Goal: Task Accomplishment & Management: Manage account settings

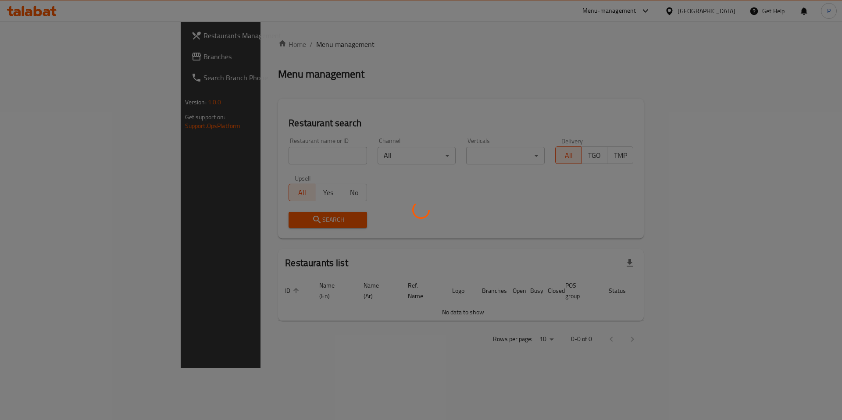
click at [228, 149] on div at bounding box center [421, 210] width 842 height 420
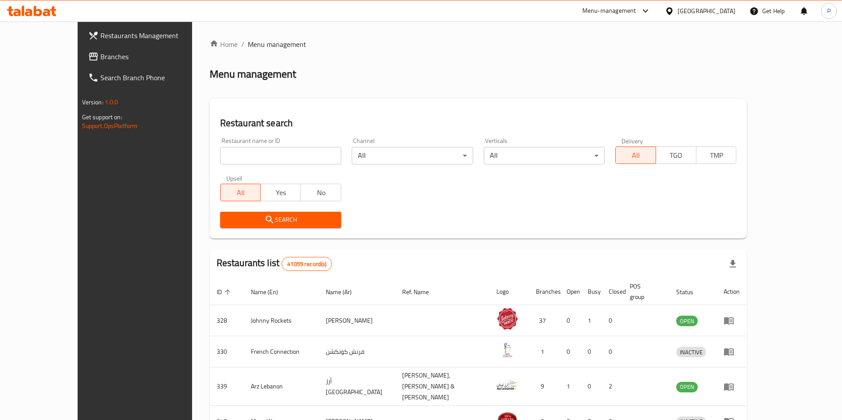
click at [232, 155] on input "search" at bounding box center [280, 156] width 121 height 18
type input "Farsi Restaurant"
click at [264, 221] on icon "submit" at bounding box center [269, 219] width 11 height 11
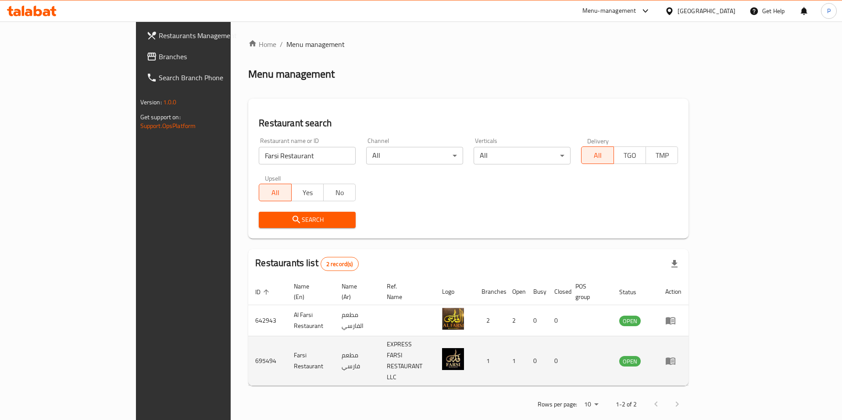
click at [675, 358] on icon "enhanced table" at bounding box center [671, 361] width 10 height 7
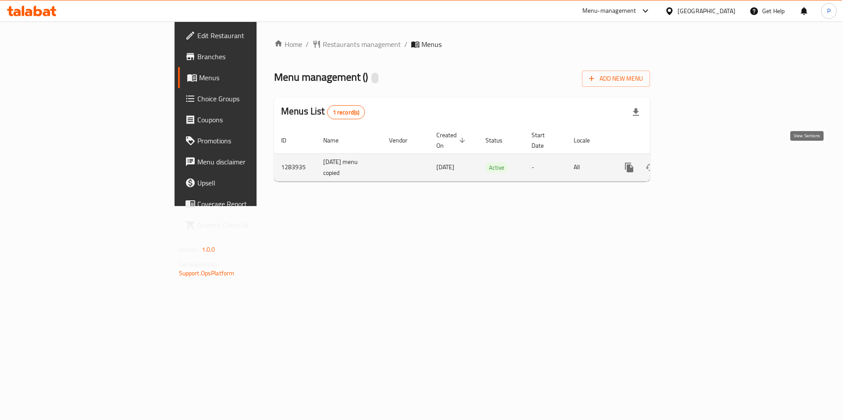
click at [698, 162] on icon "enhanced table" at bounding box center [692, 167] width 11 height 11
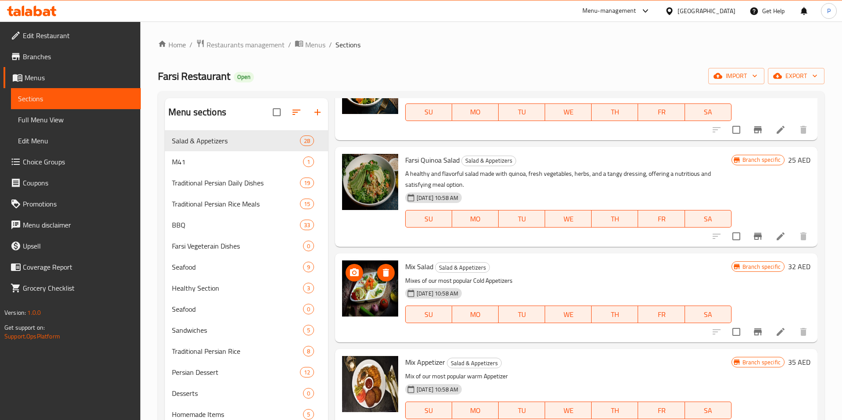
scroll to position [1110, 0]
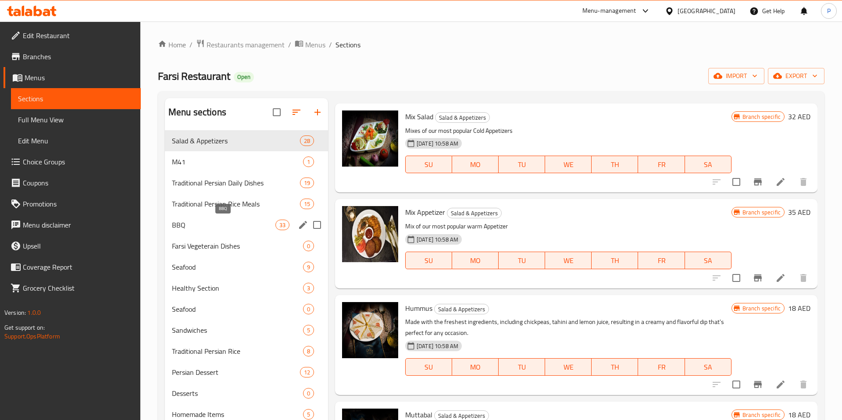
click at [207, 225] on span "BBQ" at bounding box center [224, 225] width 104 height 11
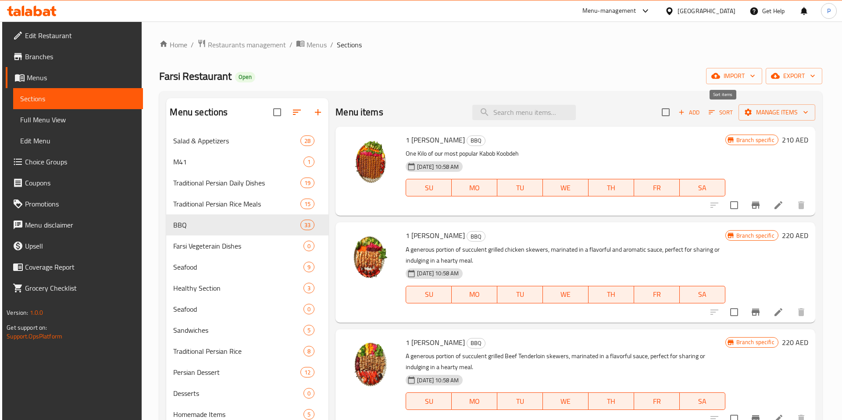
click at [716, 113] on icon "button" at bounding box center [712, 112] width 8 height 8
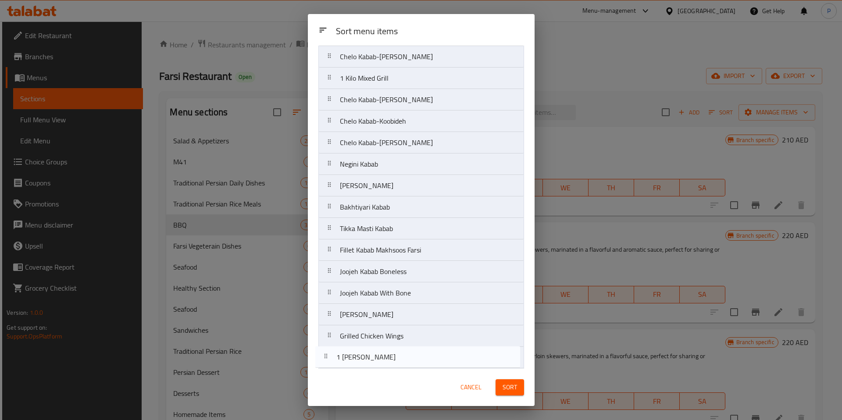
scroll to position [415, 0]
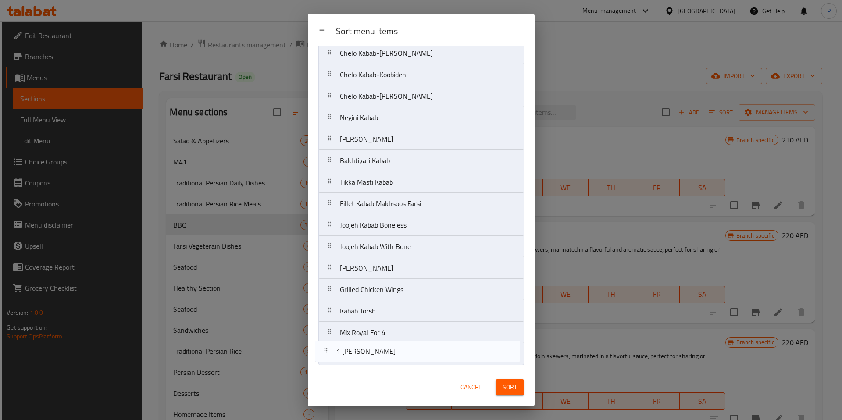
drag, startPoint x: 327, startPoint y: 85, endPoint x: 323, endPoint y: 358, distance: 272.8
click at [323, 358] on nav "1 Kilo Kubideh 1 Kilo Joojeh Masti 1 Kilo Tikka Masti Khorak Barg Khorak Koobid…" at bounding box center [421, 10] width 206 height 710
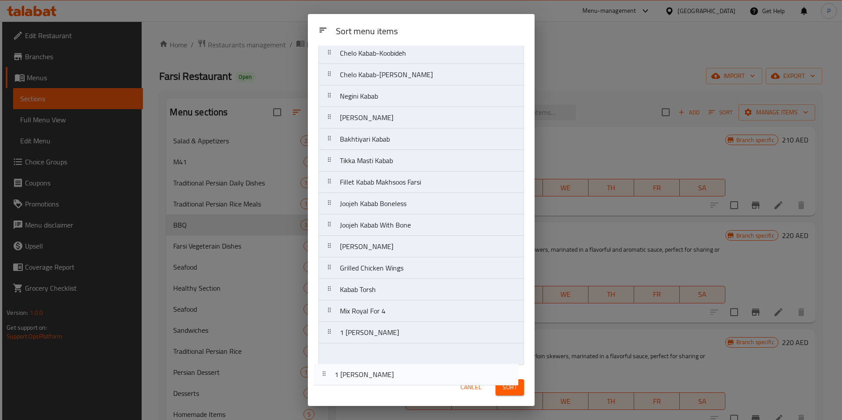
drag, startPoint x: 329, startPoint y: 84, endPoint x: 324, endPoint y: 379, distance: 295.2
click at [324, 379] on div "Sort menu items Sort menu items 1 Kilo Joojeh Masti 1 Kilo Tikka Masti Khorak B…" at bounding box center [421, 210] width 227 height 392
drag, startPoint x: 327, startPoint y: 83, endPoint x: 329, endPoint y: 365, distance: 282.5
click at [329, 364] on nav "1 Kilo Tikka Masti Khorak Barg Khorak Koobideh Khorak Makhsoos Farsi Lamb Khora…" at bounding box center [421, 10] width 206 height 710
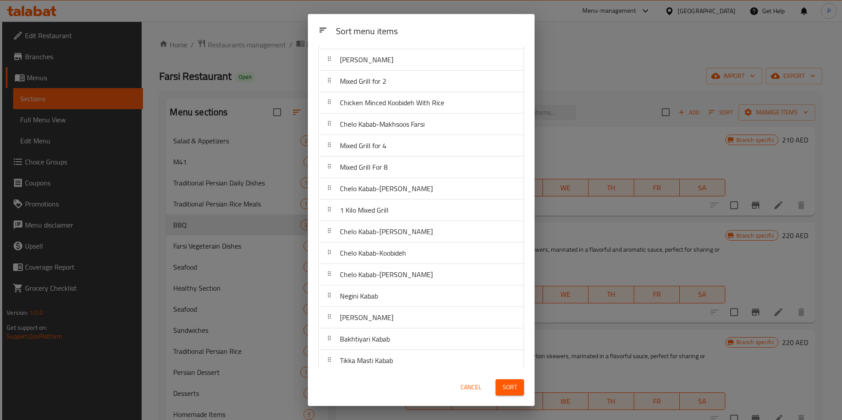
scroll to position [0, 0]
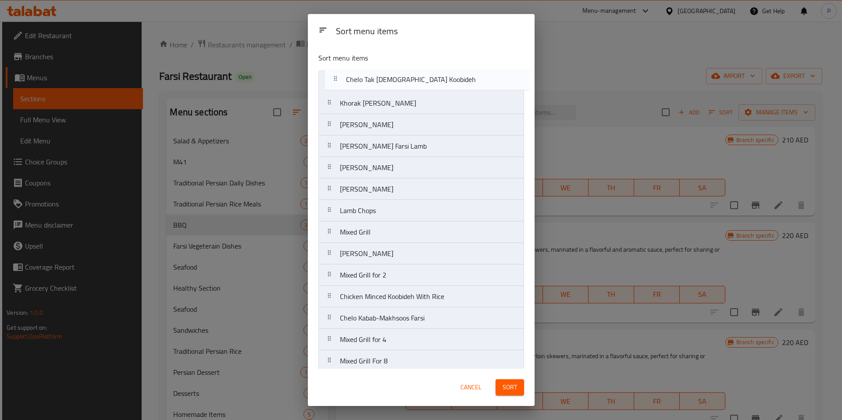
drag, startPoint x: 331, startPoint y: 212, endPoint x: 332, endPoint y: 79, distance: 133.3
click at [332, 79] on nav "Khorak Barg Khorak Koobideh Khorak Makhsoos Farsi Lamb Khorak Lohgme Zafrani Kh…" at bounding box center [421, 426] width 206 height 710
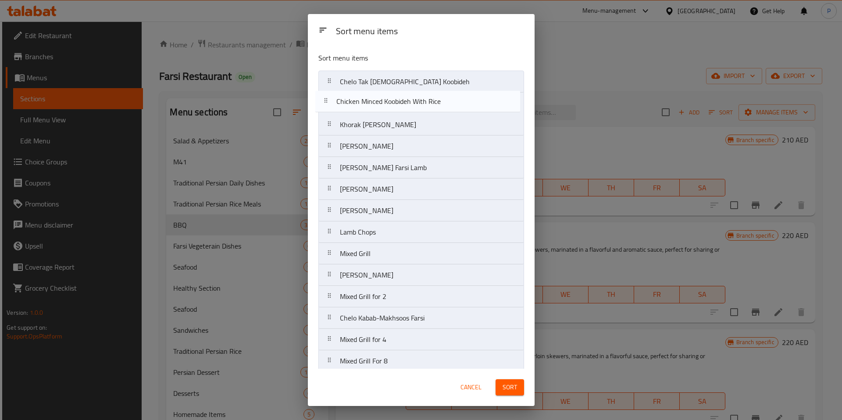
drag, startPoint x: 328, startPoint y: 296, endPoint x: 324, endPoint y: 98, distance: 198.3
click at [324, 98] on nav "Chelo Tak Sikh Koobideh Khorak Barg Khorak Koobideh Khorak Makhsoos Farsi Lamb …" at bounding box center [421, 426] width 206 height 710
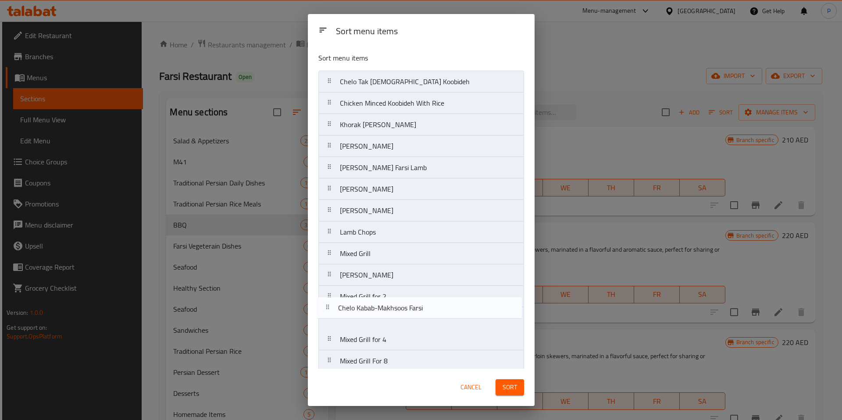
scroll to position [2, 0]
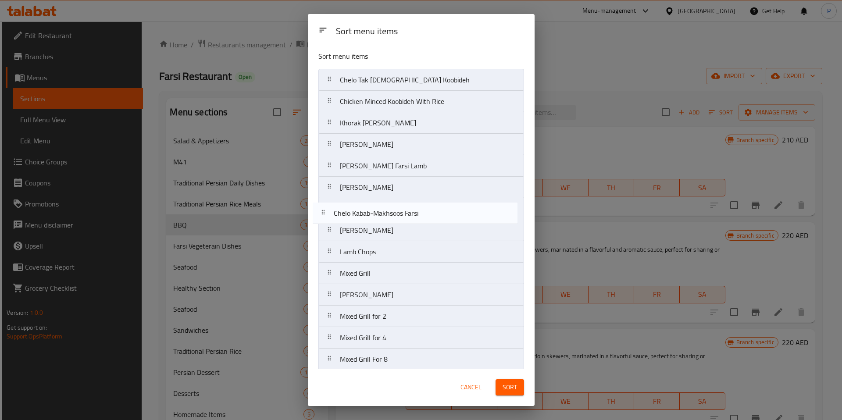
drag, startPoint x: 329, startPoint y: 321, endPoint x: 323, endPoint y: 212, distance: 108.5
click at [323, 212] on nav "Chelo Tak Sikh Koobideh Chicken Minced Koobideh With Rice Khorak Barg Khorak Ko…" at bounding box center [421, 424] width 206 height 710
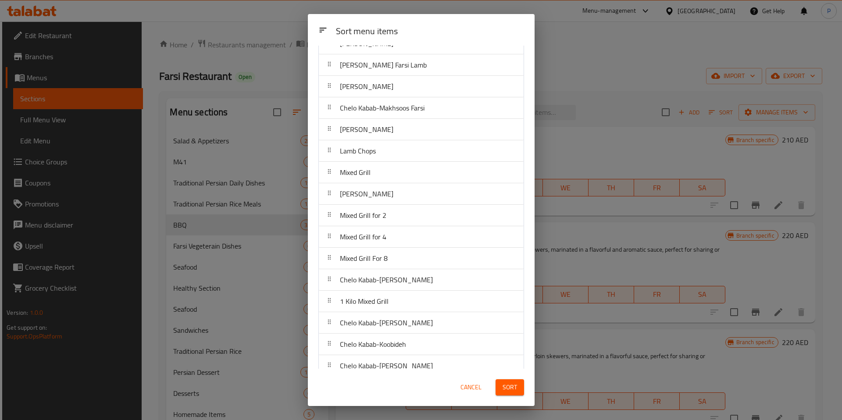
scroll to position [108, 0]
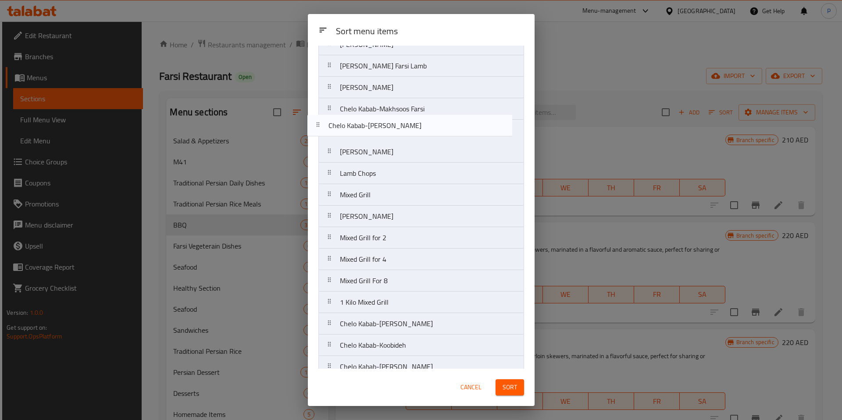
drag, startPoint x: 329, startPoint y: 277, endPoint x: 316, endPoint y: 122, distance: 155.8
click at [316, 122] on div "Sort menu items Chelo Tak Sikh Koobideh Chicken Minced Koobideh With Rice Khora…" at bounding box center [421, 207] width 227 height 323
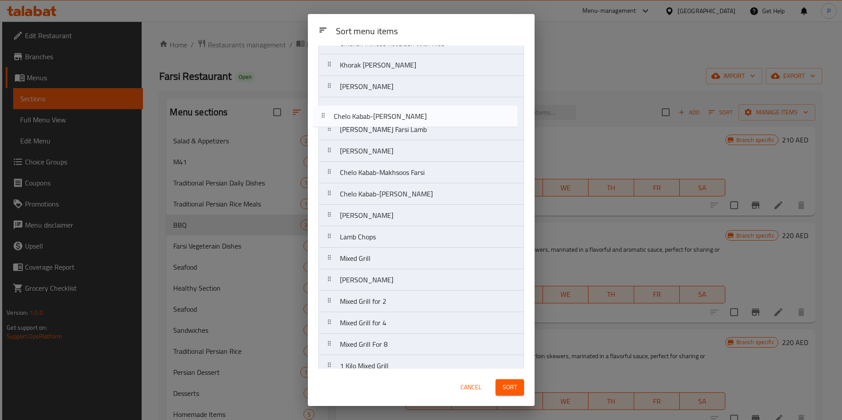
scroll to position [55, 0]
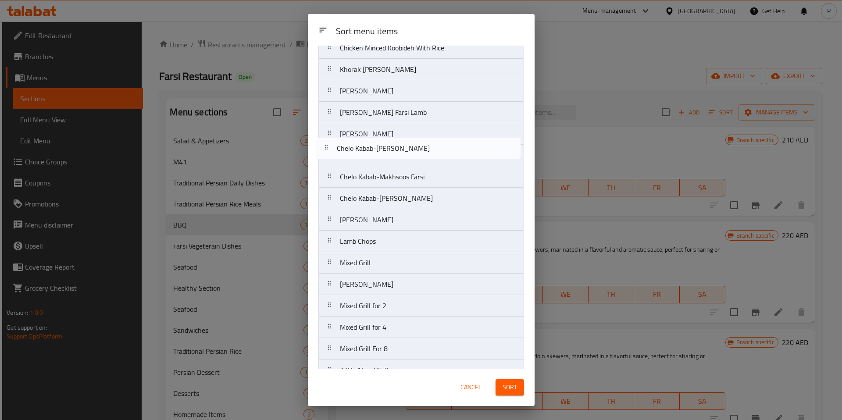
drag, startPoint x: 327, startPoint y: 236, endPoint x: 324, endPoint y: 150, distance: 86.5
click at [324, 150] on nav "Chelo Tak Sikh Koobideh Chicken Minced Koobideh With Rice Khorak Barg Khorak Ko…" at bounding box center [421, 370] width 206 height 710
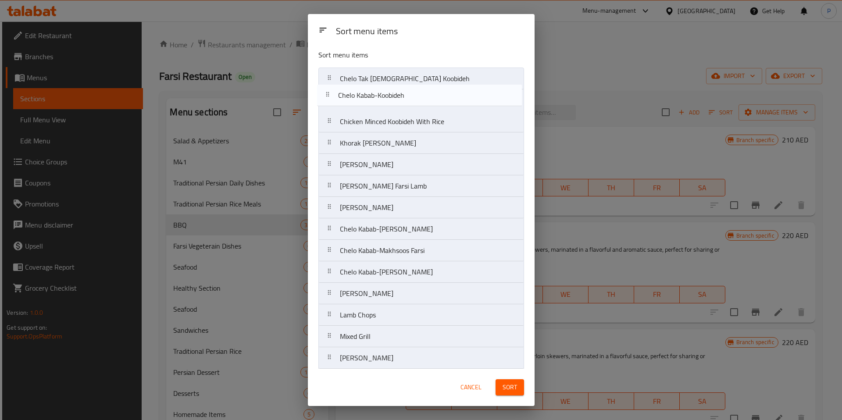
scroll to position [0, 0]
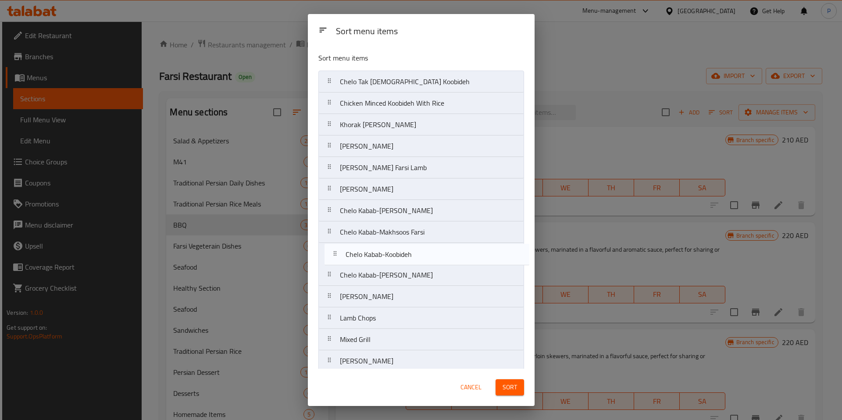
drag, startPoint x: 328, startPoint y: 179, endPoint x: 334, endPoint y: 253, distance: 74.3
click at [334, 253] on nav "Chelo Tak Sikh Koobideh Chicken Minced Koobideh With Rice Khorak Barg Khorak Ko…" at bounding box center [421, 426] width 206 height 710
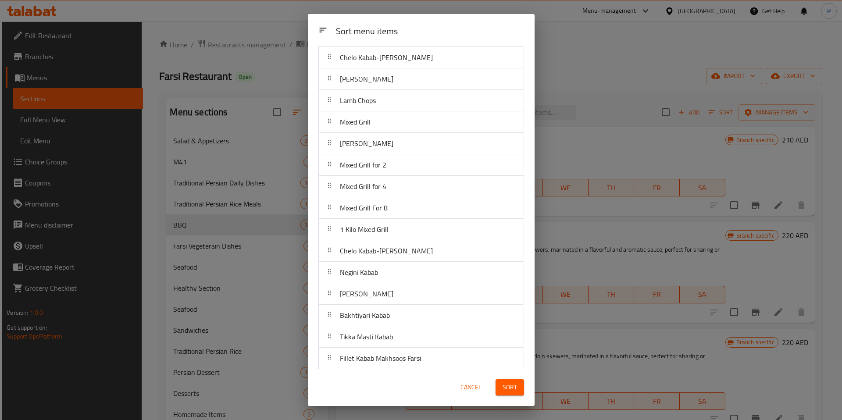
scroll to position [221, 0]
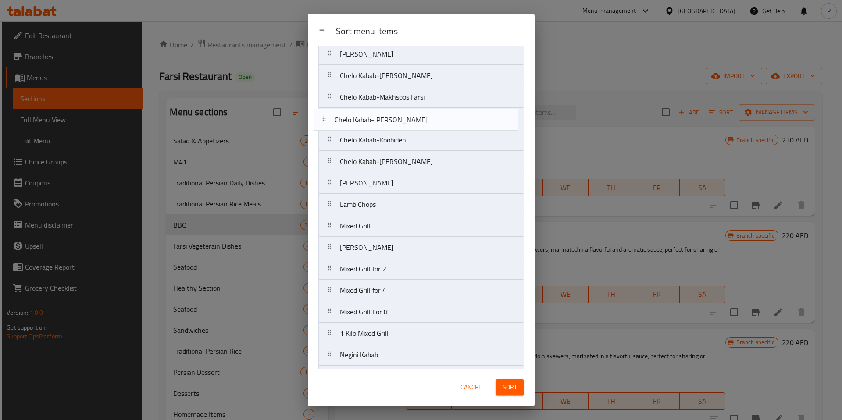
drag, startPoint x: 332, startPoint y: 249, endPoint x: 327, endPoint y: 119, distance: 130.4
click at [327, 119] on nav "Chelo Tak Sikh Koobideh Chicken Minced Koobideh With Rice Khorak Barg Khorak Ko…" at bounding box center [421, 291] width 206 height 710
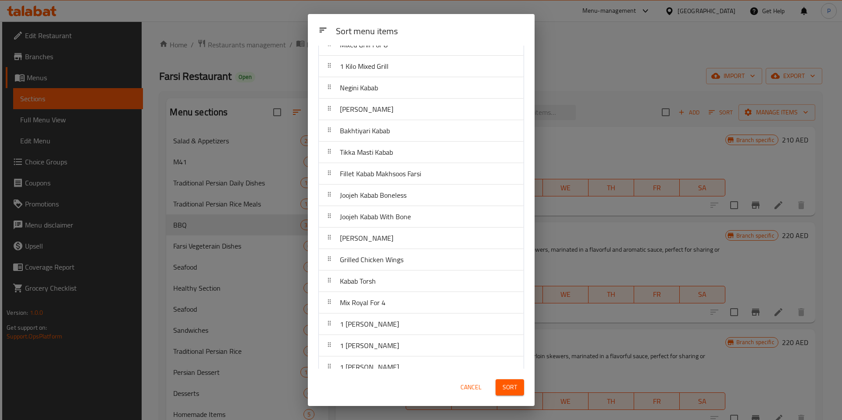
scroll to position [400, 0]
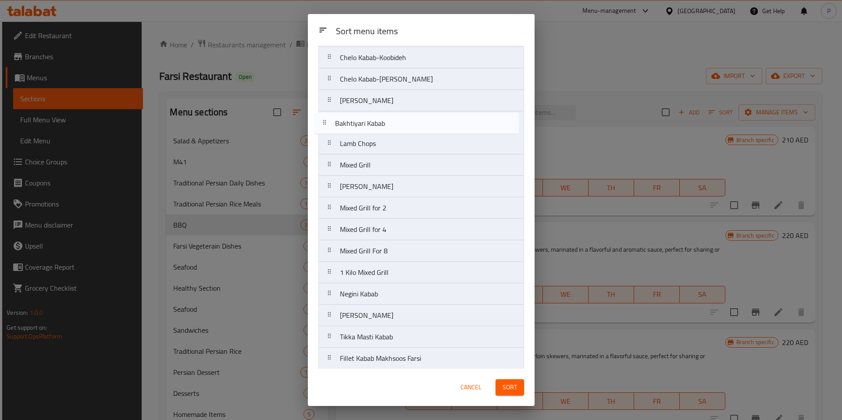
drag, startPoint x: 328, startPoint y: 138, endPoint x: 323, endPoint y: 126, distance: 12.8
click at [323, 126] on nav "Chelo Tak Sikh Koobideh Chicken Minced Koobideh With Rice Khorak Barg Khorak Ko…" at bounding box center [421, 208] width 206 height 710
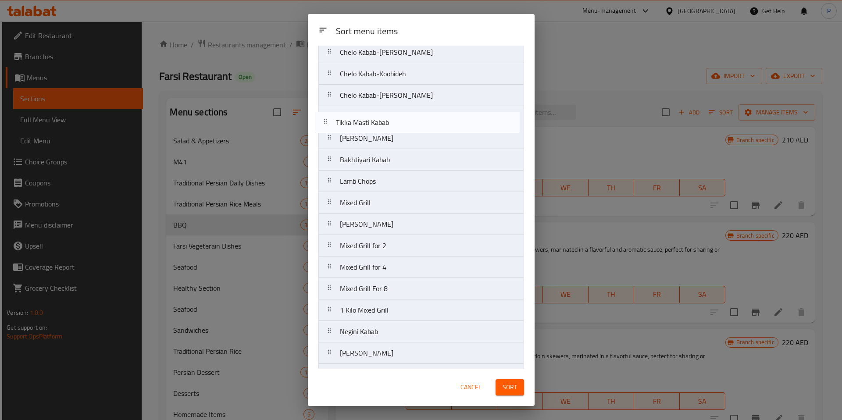
scroll to position [200, 0]
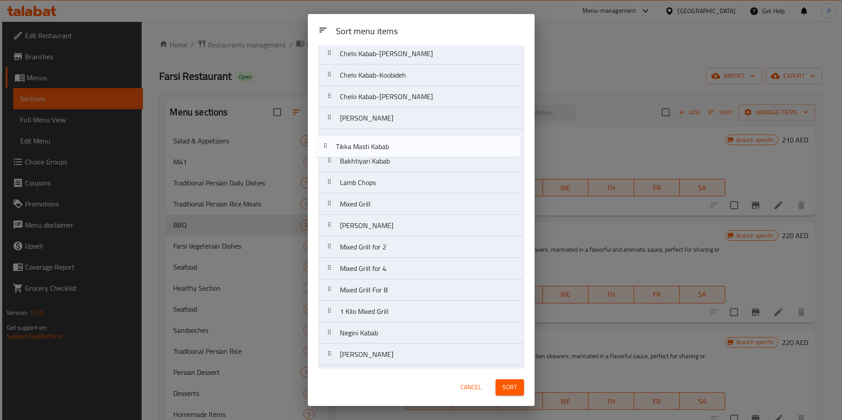
drag, startPoint x: 329, startPoint y: 157, endPoint x: 325, endPoint y: 147, distance: 11.2
click at [325, 147] on nav "Chelo Tak Sikh Koobideh Chicken Minced Koobideh With Rice Khorak Barg Khorak Ko…" at bounding box center [421, 226] width 206 height 710
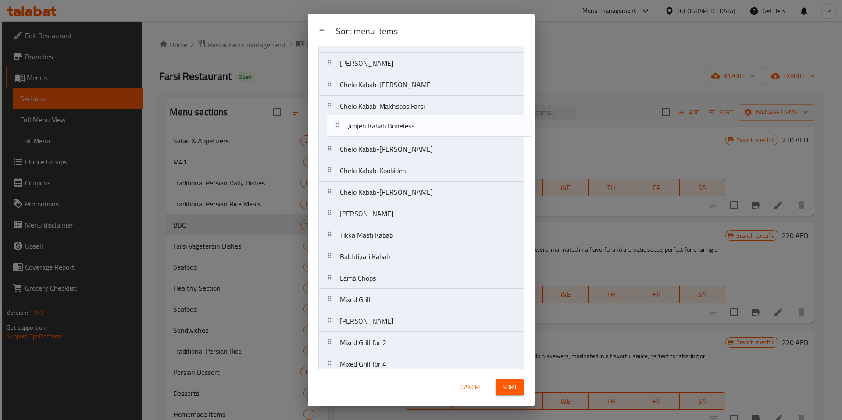
scroll to position [123, 0]
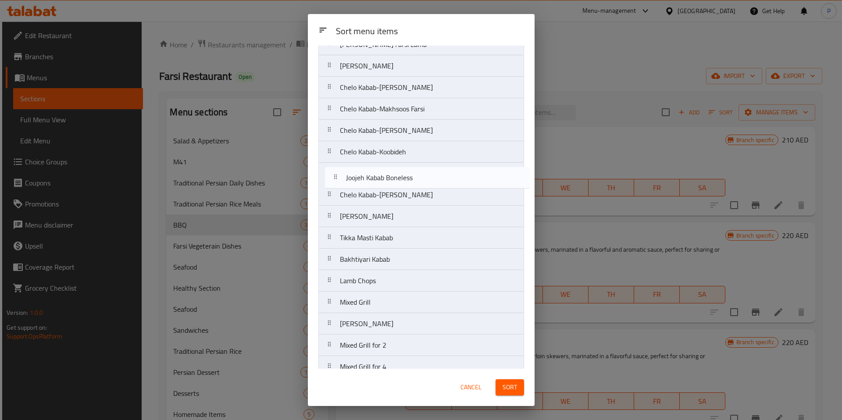
drag, startPoint x: 328, startPoint y: 283, endPoint x: 334, endPoint y: 177, distance: 106.8
click at [334, 177] on nav "Chelo Tak Sikh Koobideh Chicken Minced Koobideh With Rice Khorak Barg Khorak Ko…" at bounding box center [421, 302] width 206 height 710
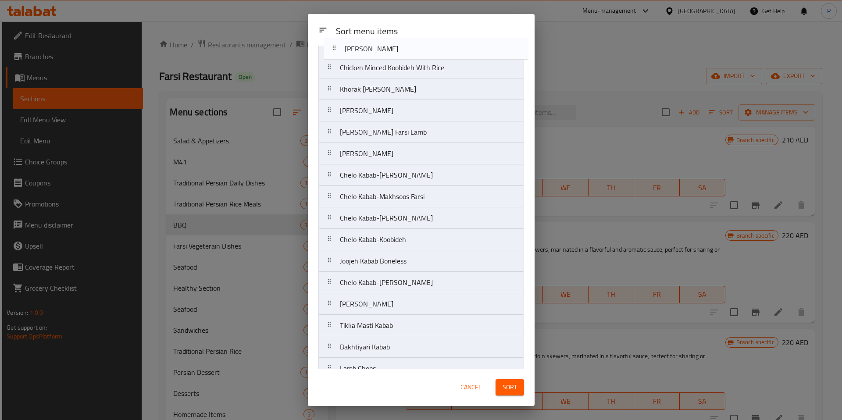
scroll to position [0, 0]
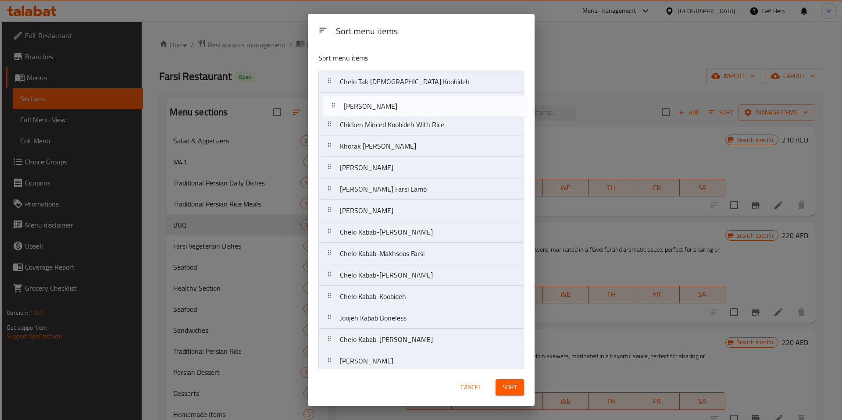
drag, startPoint x: 329, startPoint y: 228, endPoint x: 333, endPoint y: 107, distance: 121.1
click at [333, 107] on nav "Chelo Tak Sikh Koobideh Chicken Minced Koobideh With Rice Khorak Barg Khorak Ko…" at bounding box center [421, 426] width 206 height 710
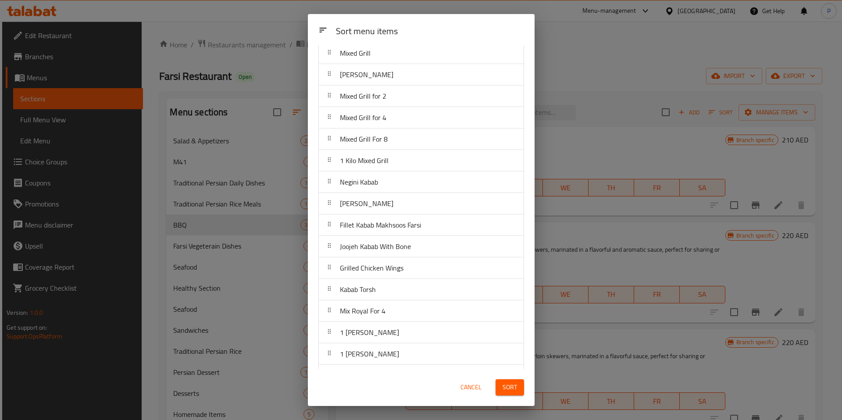
scroll to position [415, 0]
click at [504, 386] on span "Sort" at bounding box center [510, 387] width 14 height 11
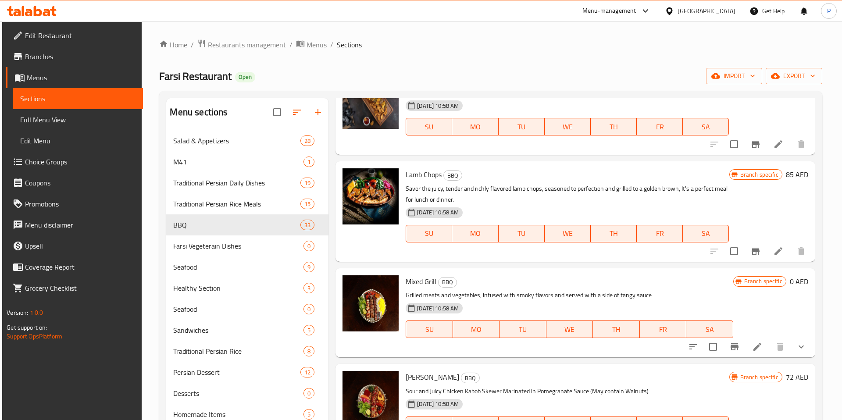
scroll to position [1543, 0]
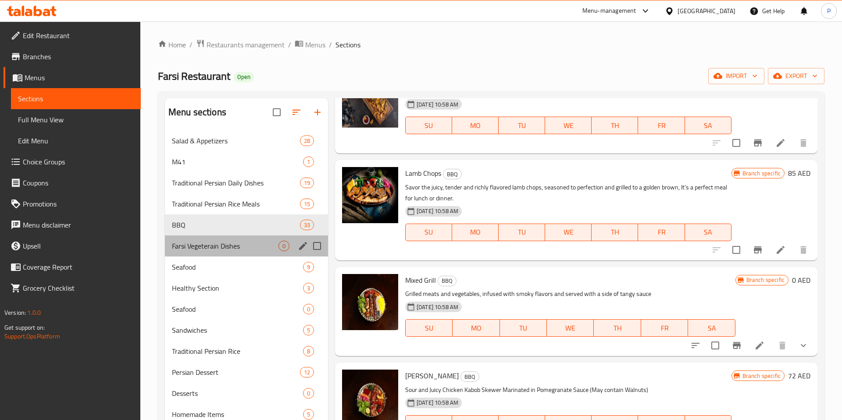
click at [260, 253] on div "Farsi Vegeterain Dishes 0" at bounding box center [246, 246] width 163 height 21
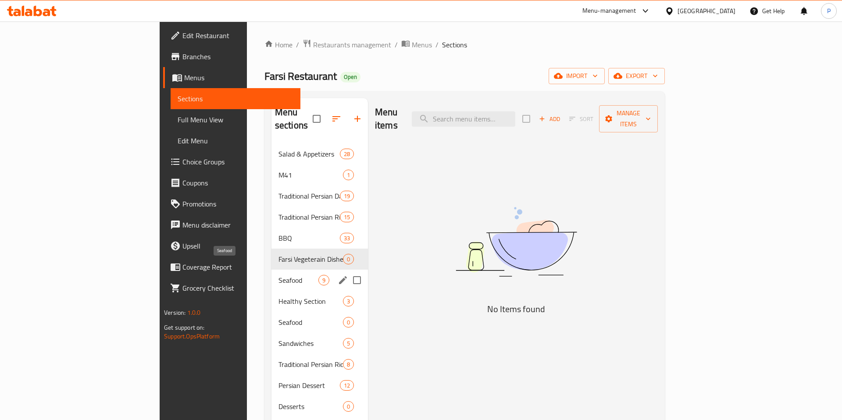
click at [279, 275] on span "Seafood" at bounding box center [299, 280] width 40 height 11
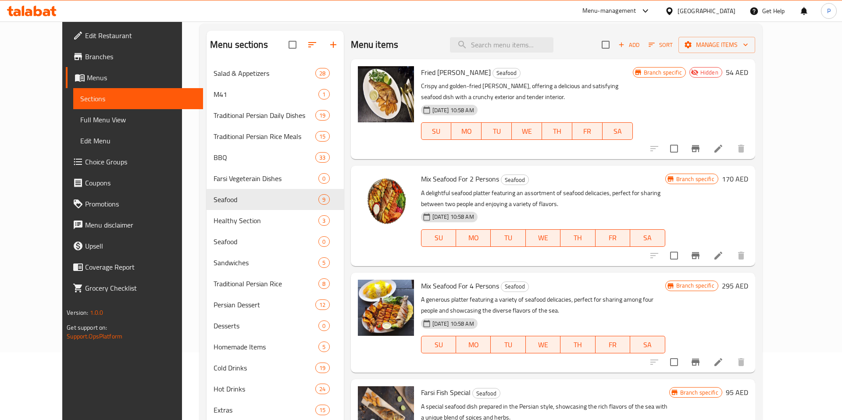
scroll to position [65, 0]
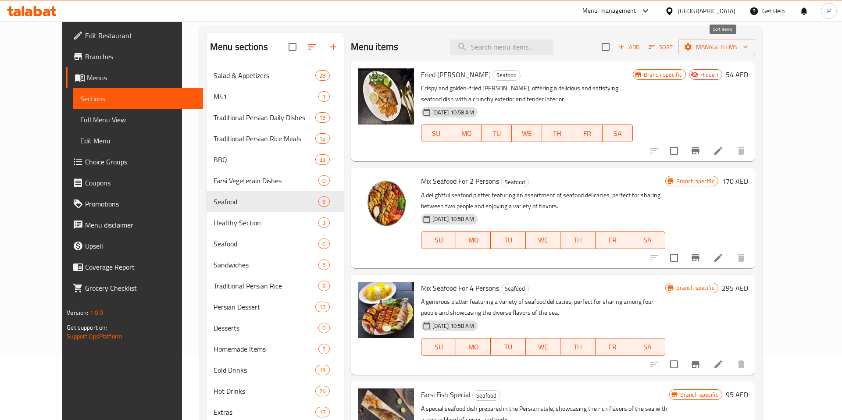
click at [656, 43] on icon "button" at bounding box center [652, 47] width 8 height 8
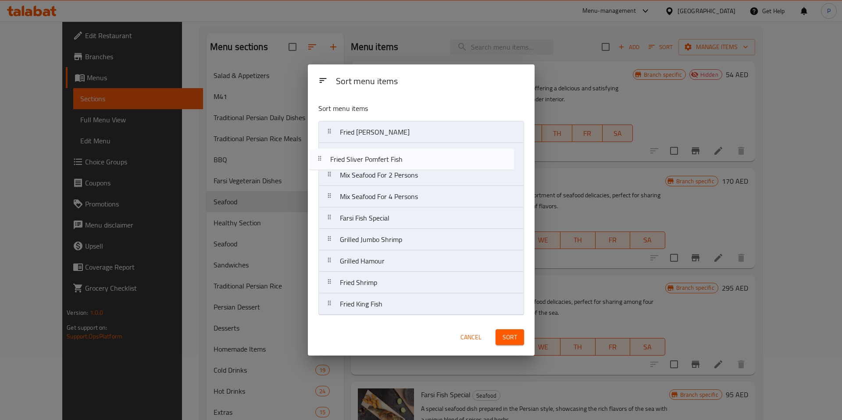
drag, startPoint x: 327, startPoint y: 305, endPoint x: 317, endPoint y: 155, distance: 149.9
click at [317, 155] on div "Sort menu items Fried Shari Fish Mix Seafood For 2 Persons Mix Seafood For 4 Pe…" at bounding box center [421, 207] width 227 height 223
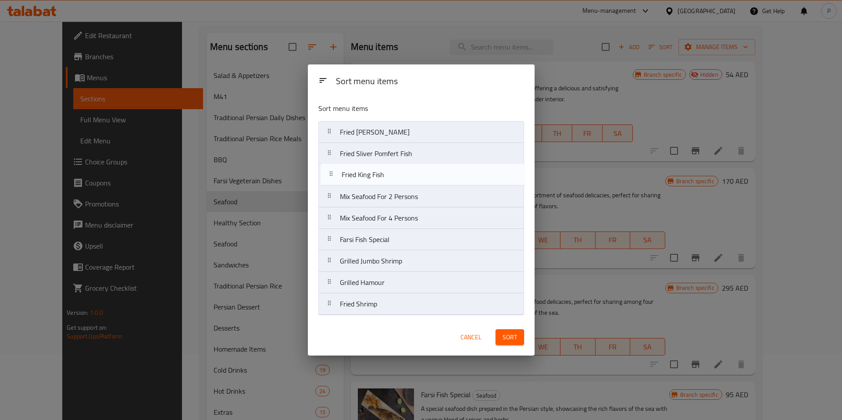
drag, startPoint x: 330, startPoint y: 305, endPoint x: 332, endPoint y: 173, distance: 132.5
click at [332, 173] on nav "Fried Shari Fish Fried Sliver Pomfert Fish Mix Seafood For 2 Persons Mix Seafoo…" at bounding box center [421, 218] width 206 height 194
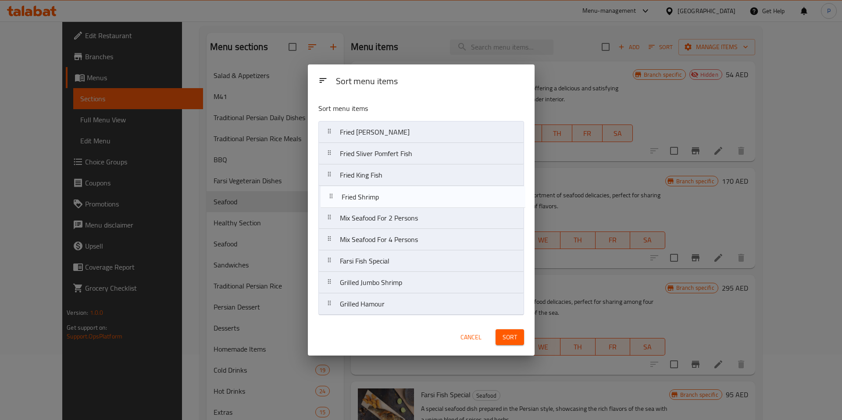
drag, startPoint x: 327, startPoint y: 307, endPoint x: 329, endPoint y: 196, distance: 111.0
click at [329, 196] on nav "Fried Shari Fish Fried Sliver Pomfert Fish Fried King Fish Mix Seafood For 2 Pe…" at bounding box center [421, 218] width 206 height 194
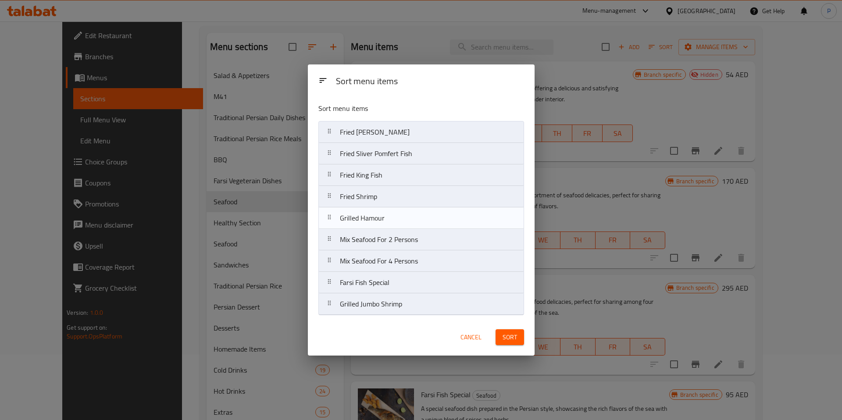
drag, startPoint x: 330, startPoint y: 304, endPoint x: 330, endPoint y: 216, distance: 88.2
click at [330, 216] on nav "Fried Shari Fish Fried Sliver Pomfert Fish Fried King Fish Fried Shrimp Mix Sea…" at bounding box center [421, 218] width 206 height 194
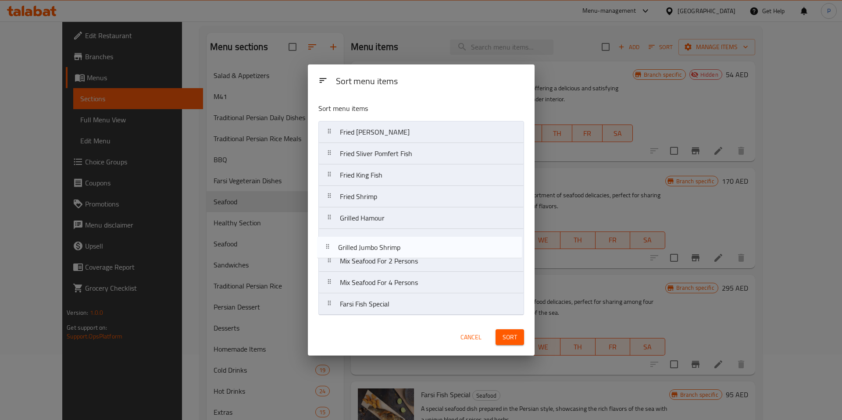
drag, startPoint x: 329, startPoint y: 307, endPoint x: 327, endPoint y: 243, distance: 64.5
click at [327, 243] on nav "Fried Shari Fish Fried Sliver Pomfert Fish Fried King Fish Fried Shrimp Grilled…" at bounding box center [421, 218] width 206 height 194
drag, startPoint x: 331, startPoint y: 304, endPoint x: 331, endPoint y: 253, distance: 50.9
click at [331, 253] on nav "Fried Shari Fish Fried Sliver Pomfert Fish Fried King Fish Fried Shrimp Grilled…" at bounding box center [421, 218] width 206 height 194
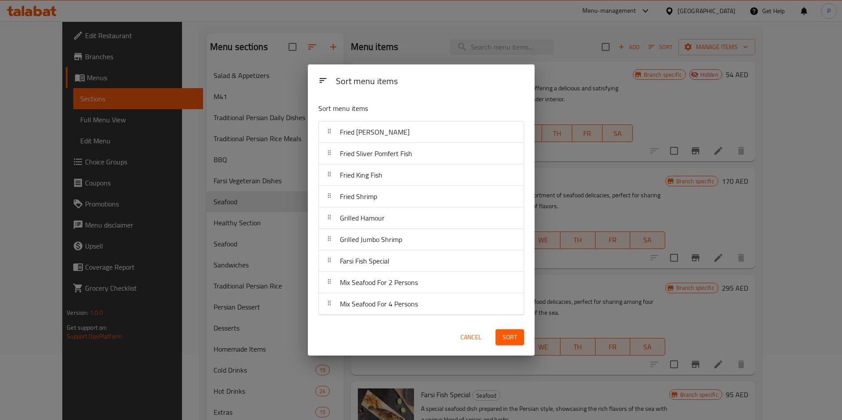
click at [499, 332] on button "Sort" at bounding box center [510, 337] width 29 height 16
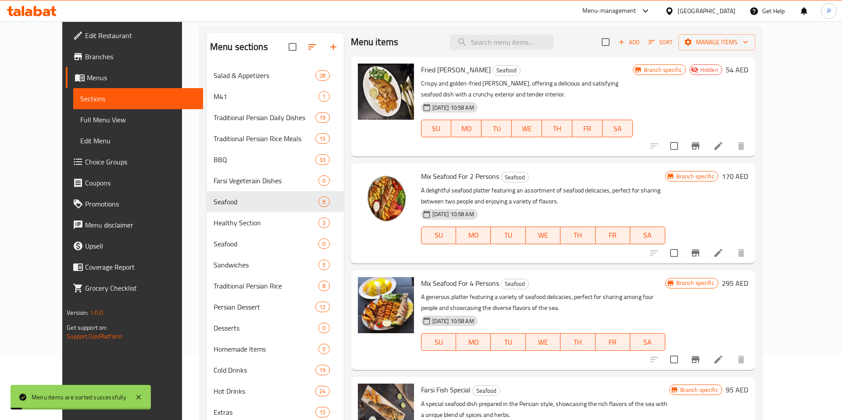
scroll to position [6, 0]
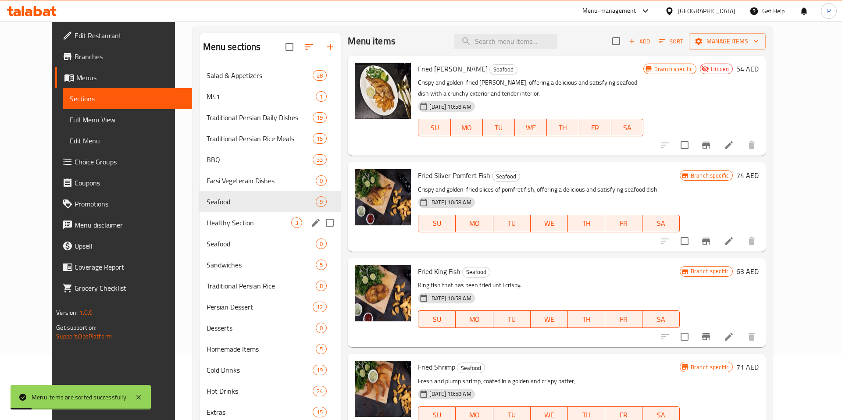
click at [249, 229] on div "Healthy Section 3" at bounding box center [271, 222] width 142 height 21
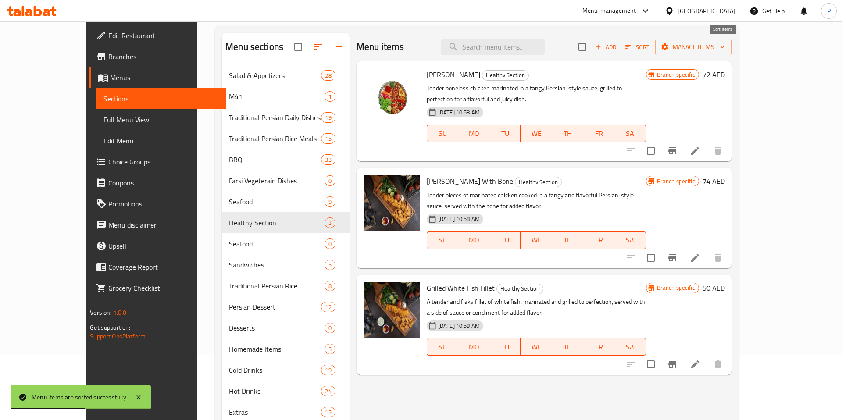
click at [632, 48] on icon "button" at bounding box center [629, 47] width 8 height 8
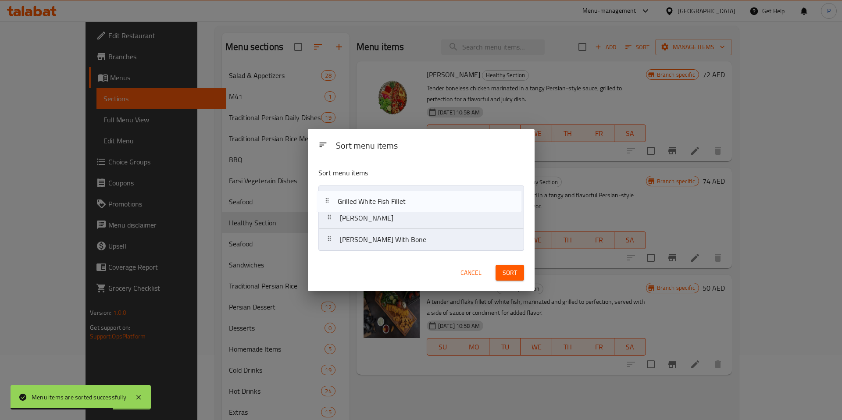
drag, startPoint x: 327, startPoint y: 244, endPoint x: 325, endPoint y: 197, distance: 46.6
click at [325, 197] on nav "Joojeh Torsh Boneless Joojeh Torsh With Bone Grilled White Fish Fillet" at bounding box center [421, 218] width 206 height 65
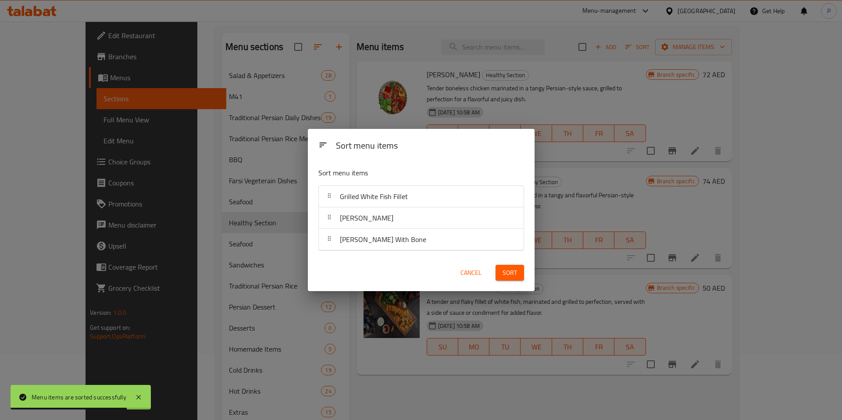
click at [506, 271] on span "Sort" at bounding box center [510, 273] width 14 height 11
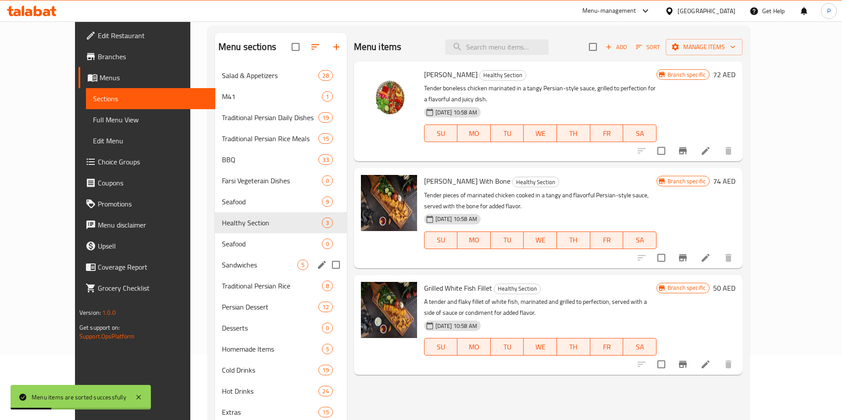
click at [215, 257] on div "Sandwiches 5" at bounding box center [281, 264] width 132 height 21
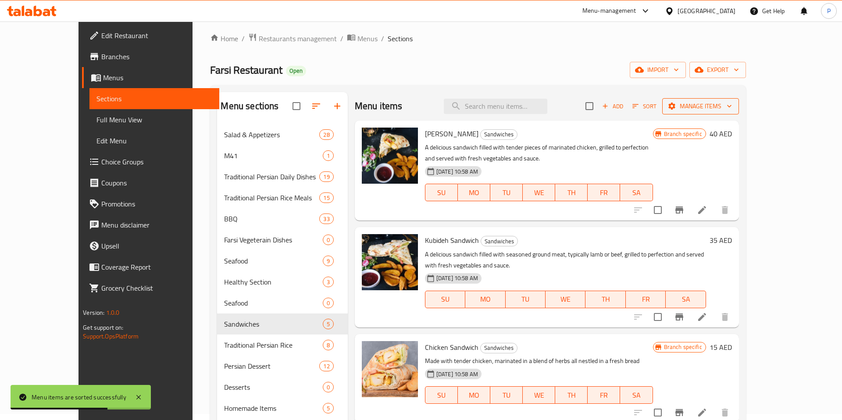
scroll to position [5, 0]
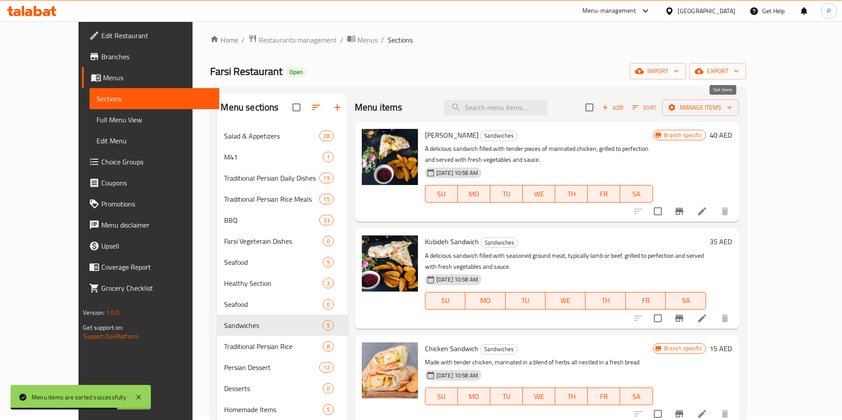
click at [639, 104] on icon "button" at bounding box center [636, 108] width 8 height 8
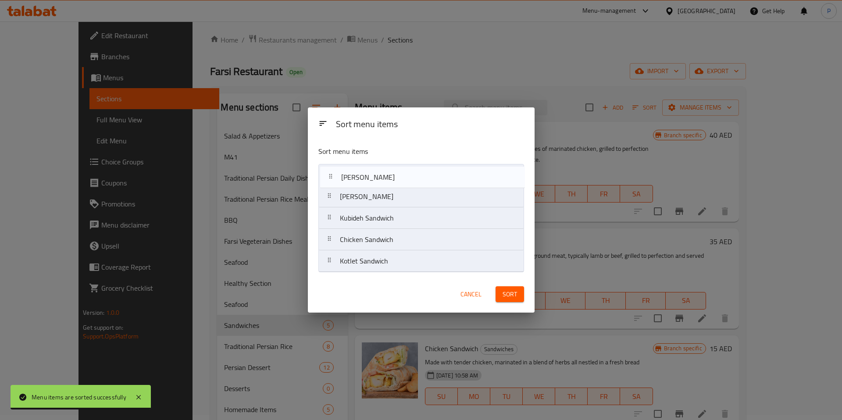
drag, startPoint x: 332, startPoint y: 261, endPoint x: 334, endPoint y: 175, distance: 86.0
click at [334, 175] on nav "Joojeh Sandwich Kubideh Sandwich Chicken Sandwich Kotlet Sandwich Oliviah Sandw…" at bounding box center [421, 218] width 206 height 108
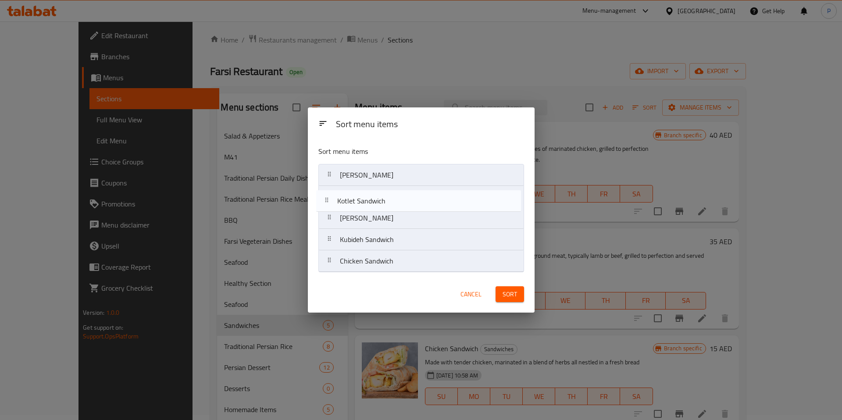
drag, startPoint x: 329, startPoint y: 260, endPoint x: 325, endPoint y: 189, distance: 71.6
click at [325, 189] on nav "Oliviah Sandwich Joojeh Sandwich Kubideh Sandwich Chicken Sandwich Kotlet Sandw…" at bounding box center [421, 218] width 206 height 108
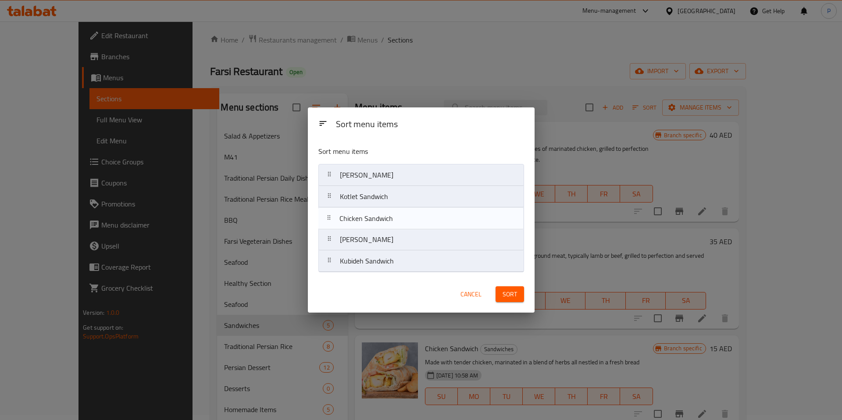
drag, startPoint x: 325, startPoint y: 266, endPoint x: 326, endPoint y: 211, distance: 55.7
click at [326, 211] on nav "Oliviah Sandwich Kotlet Sandwich Joojeh Sandwich Kubideh Sandwich Chicken Sandw…" at bounding box center [421, 218] width 206 height 108
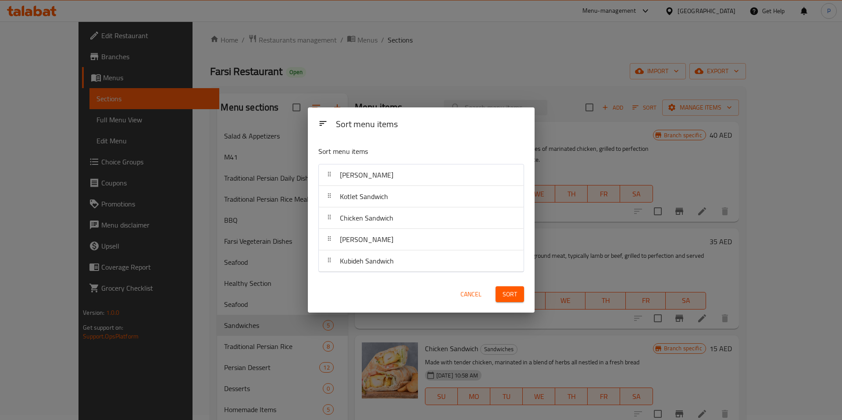
click at [328, 265] on div at bounding box center [329, 261] width 14 height 18
click at [505, 291] on span "Sort" at bounding box center [510, 294] width 14 height 11
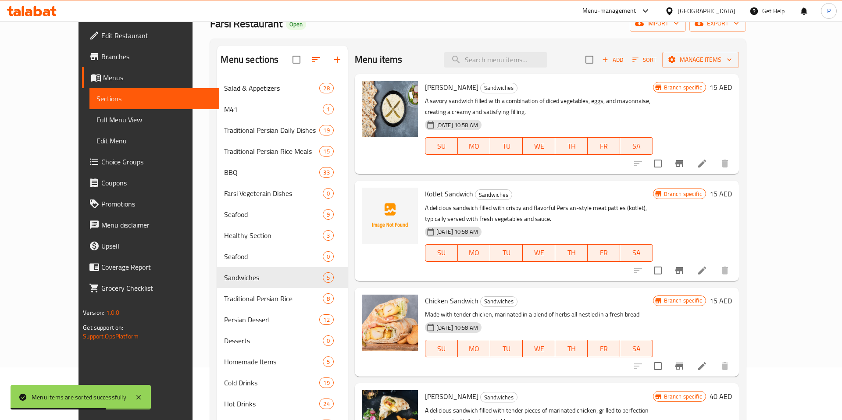
scroll to position [0, 0]
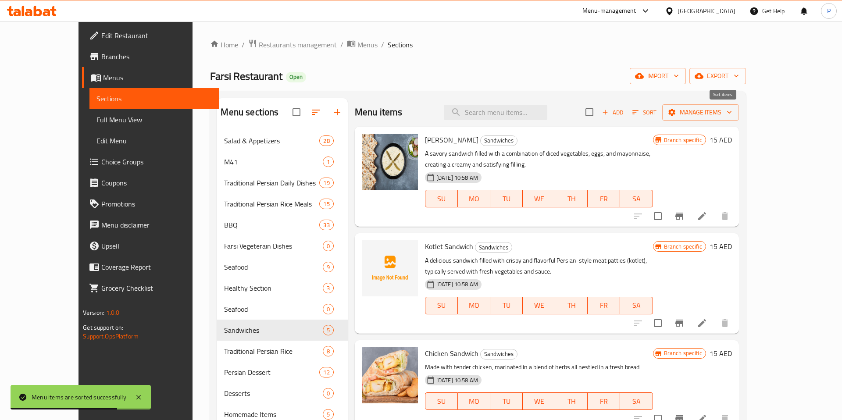
click at [639, 112] on icon "button" at bounding box center [636, 112] width 8 height 8
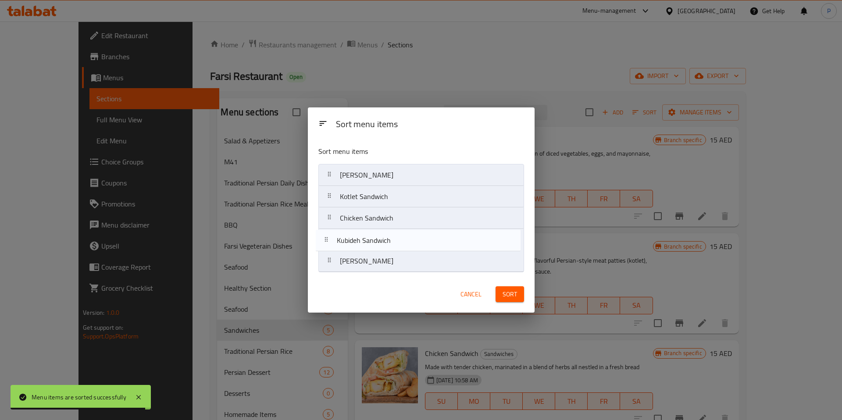
drag, startPoint x: 328, startPoint y: 269, endPoint x: 325, endPoint y: 246, distance: 22.6
click at [325, 246] on nav "Oliviah Sandwich Kotlet Sandwich Chicken Sandwich Joojeh Sandwich Kubideh Sandw…" at bounding box center [421, 218] width 206 height 108
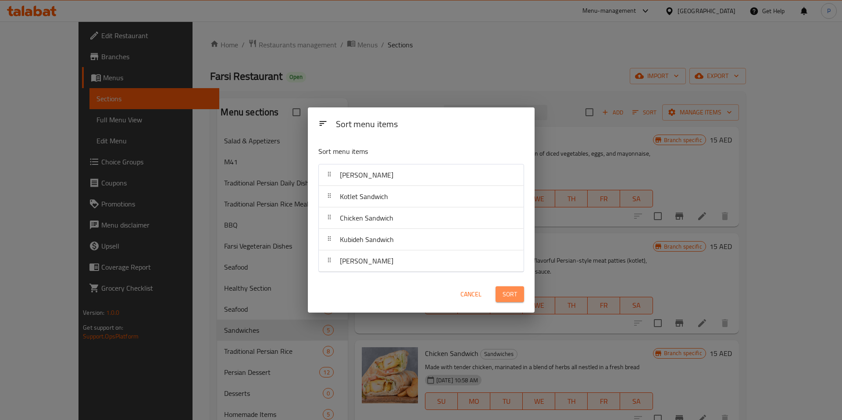
click at [506, 289] on span "Sort" at bounding box center [510, 294] width 14 height 11
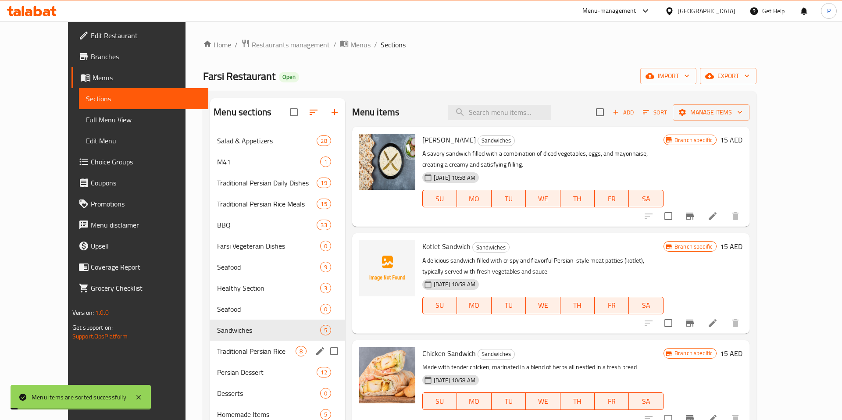
click at [217, 353] on span "Traditional Persian Rice" at bounding box center [256, 351] width 78 height 11
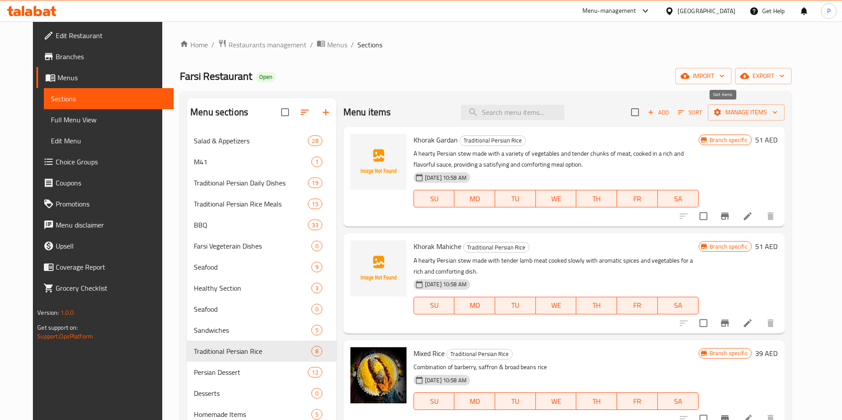
click at [685, 110] on icon "button" at bounding box center [681, 112] width 8 height 8
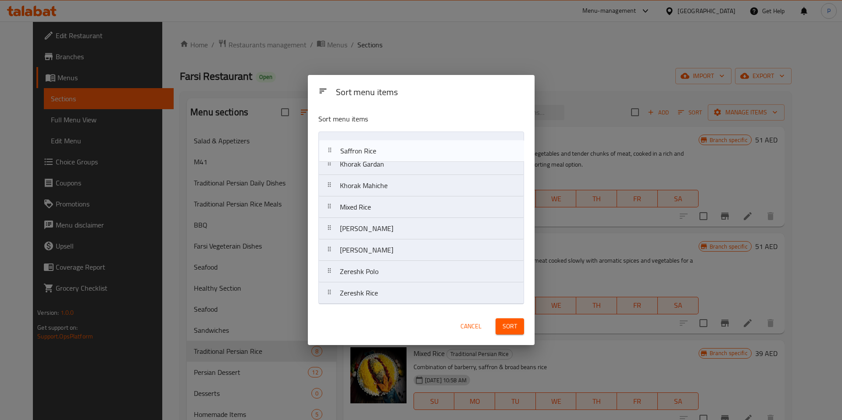
drag, startPoint x: 328, startPoint y: 214, endPoint x: 331, endPoint y: 143, distance: 70.7
click at [331, 143] on nav "Khorak Gardan Khorak Mahiche Mixed Rice Saffron Rice Shirin Polo Tahdig Rice Ze…" at bounding box center [421, 218] width 206 height 173
drag, startPoint x: 329, startPoint y: 212, endPoint x: 327, endPoint y: 164, distance: 47.8
click at [327, 164] on nav "Saffron Rice Khorak Gardan Khorak Mahiche Mixed Rice Shirin Polo Tahdig Rice Ze…" at bounding box center [421, 218] width 206 height 173
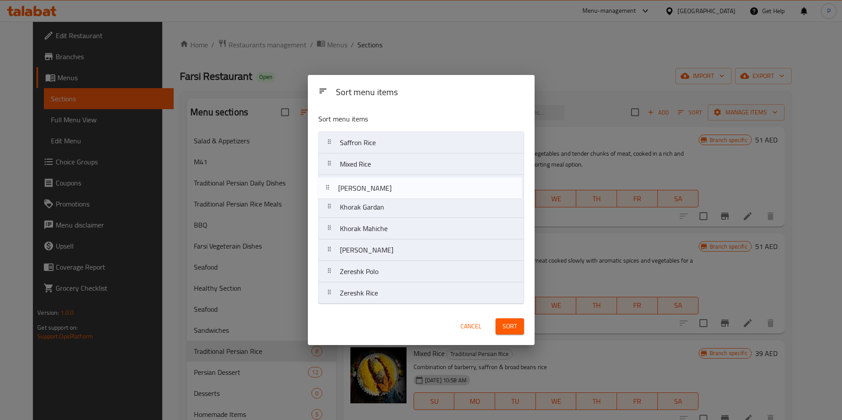
drag, startPoint x: 331, startPoint y: 251, endPoint x: 329, endPoint y: 185, distance: 66.3
click at [329, 185] on nav "Saffron Rice Mixed Rice Khorak Gardan Khorak Mahiche Shirin Polo Tahdig Rice Ze…" at bounding box center [421, 218] width 206 height 173
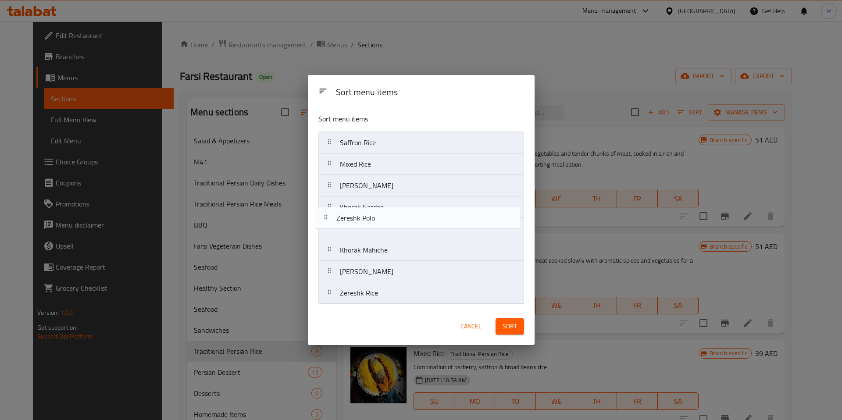
drag, startPoint x: 331, startPoint y: 276, endPoint x: 329, endPoint y: 205, distance: 71.5
click at [329, 205] on nav "Saffron Rice Mixed Rice Tahdig Rice Khorak Gardan Khorak Mahiche Shirin Polo Ze…" at bounding box center [421, 218] width 206 height 173
drag, startPoint x: 326, startPoint y: 293, endPoint x: 324, endPoint y: 224, distance: 69.3
click at [324, 224] on nav "Saffron Rice Mixed Rice Tahdig Rice Zereshk Polo Khorak Gardan Khorak Mahiche S…" at bounding box center [421, 218] width 206 height 173
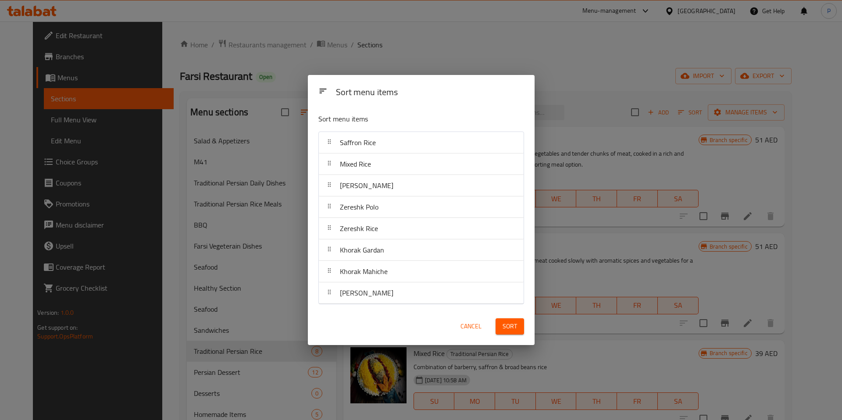
click at [498, 330] on button "Sort" at bounding box center [510, 326] width 29 height 16
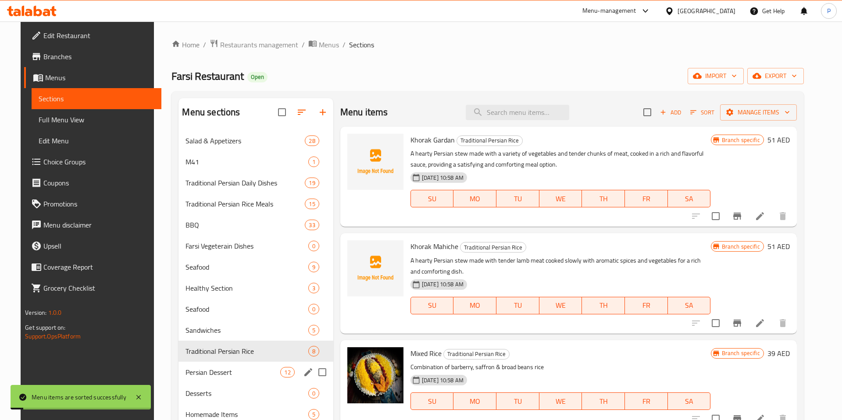
click at [226, 377] on span "Persian Dessert" at bounding box center [233, 372] width 95 height 11
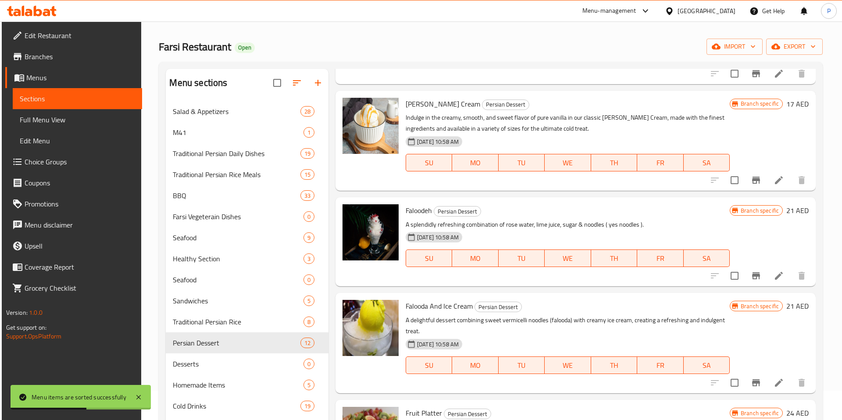
scroll to position [123, 0]
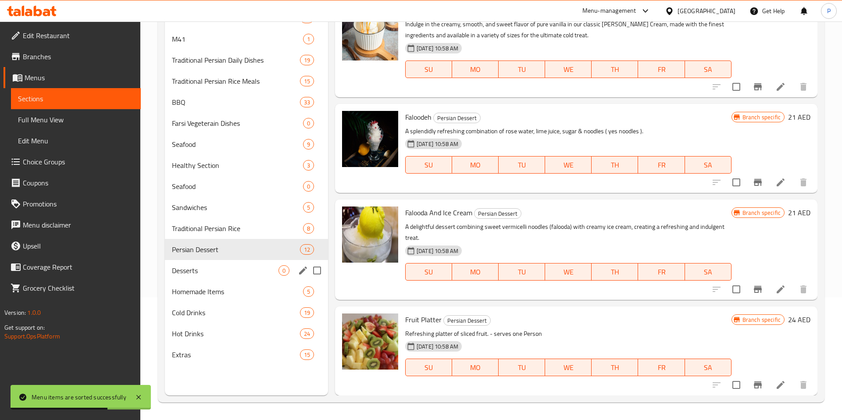
click at [225, 260] on div "Desserts 0" at bounding box center [246, 270] width 163 height 21
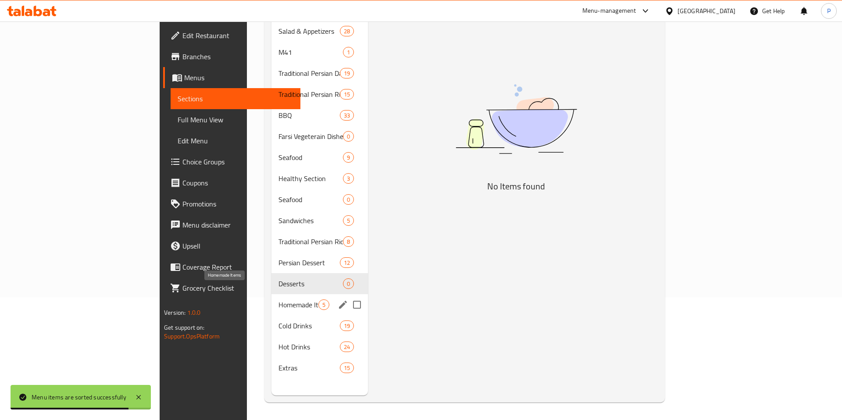
click at [279, 300] on span "Homemade Items" at bounding box center [299, 305] width 40 height 11
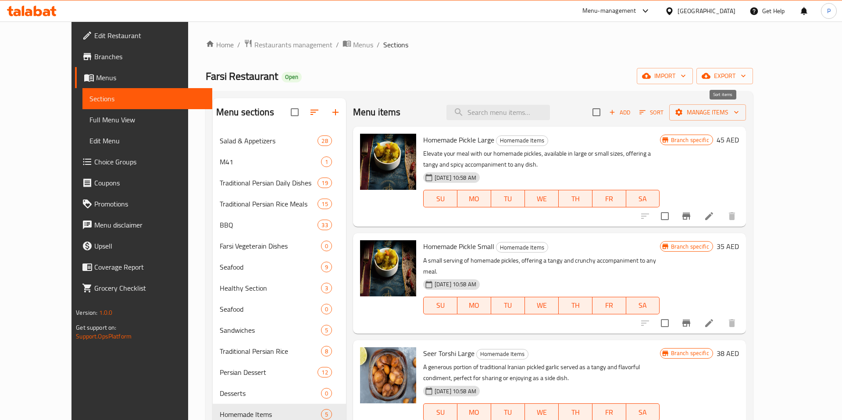
click at [646, 116] on icon "button" at bounding box center [643, 112] width 8 height 8
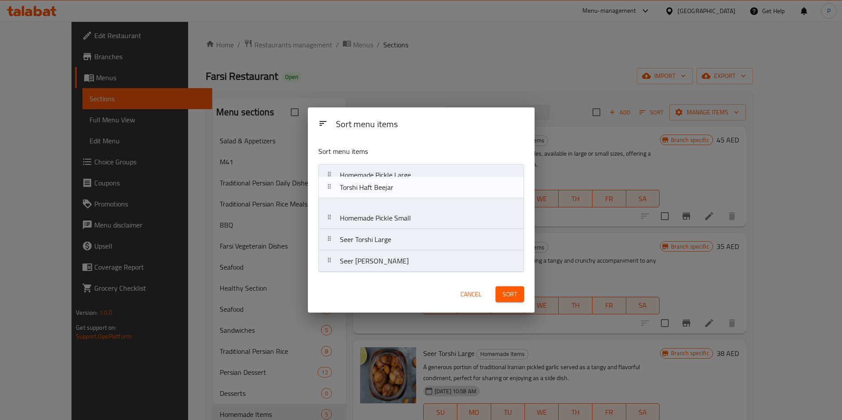
drag, startPoint x: 323, startPoint y: 264, endPoint x: 323, endPoint y: 168, distance: 96.1
click at [323, 168] on nav "Homemade Pickle Large Homemade Pickle Small Seer Torshi Large Seer Torshi Small…" at bounding box center [421, 218] width 206 height 108
drag, startPoint x: 328, startPoint y: 266, endPoint x: 329, endPoint y: 196, distance: 70.2
click at [329, 196] on nav "Torshi Haft Beejar Homemade Pickle Large Homemade Pickle Small Seer Torshi Larg…" at bounding box center [421, 218] width 206 height 108
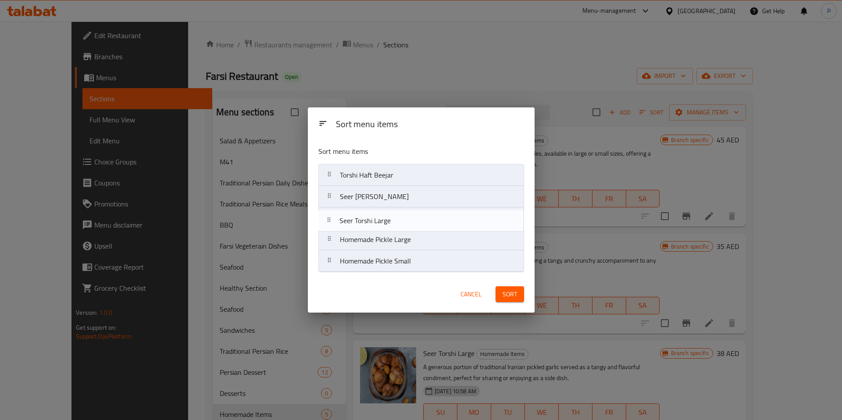
drag, startPoint x: 330, startPoint y: 264, endPoint x: 330, endPoint y: 221, distance: 43.4
click at [330, 221] on nav "Torshi Haft Beejar Seer Torshi Small Homemade Pickle Large Homemade Pickle Smal…" at bounding box center [421, 218] width 206 height 108
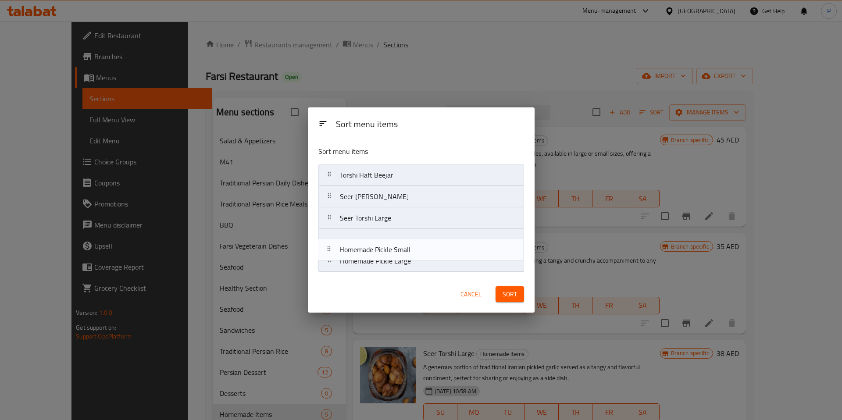
drag, startPoint x: 327, startPoint y: 264, endPoint x: 326, endPoint y: 237, distance: 26.8
click at [326, 237] on nav "Torshi Haft Beejar Seer Torshi Small Seer Torshi Large Homemade Pickle Large Ho…" at bounding box center [421, 218] width 206 height 108
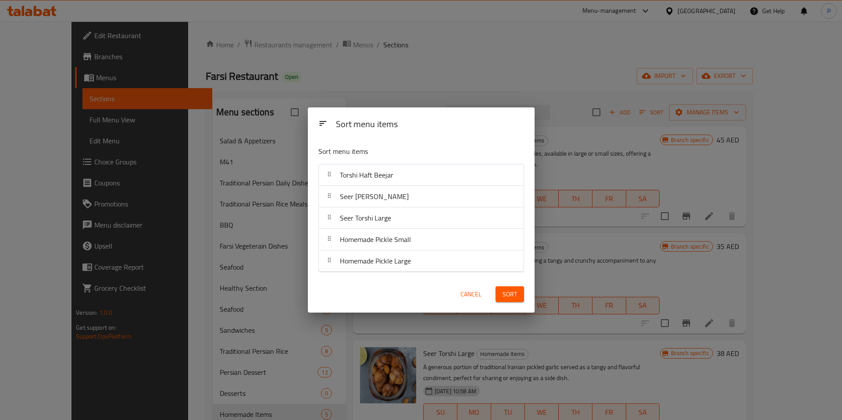
click at [511, 291] on span "Sort" at bounding box center [510, 294] width 14 height 11
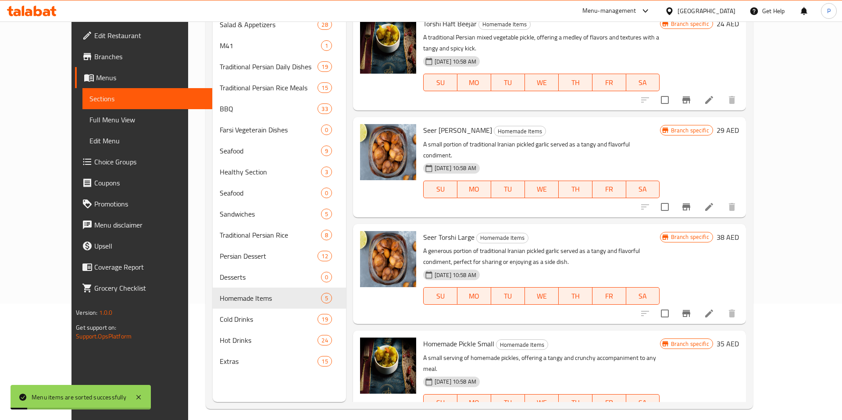
scroll to position [123, 0]
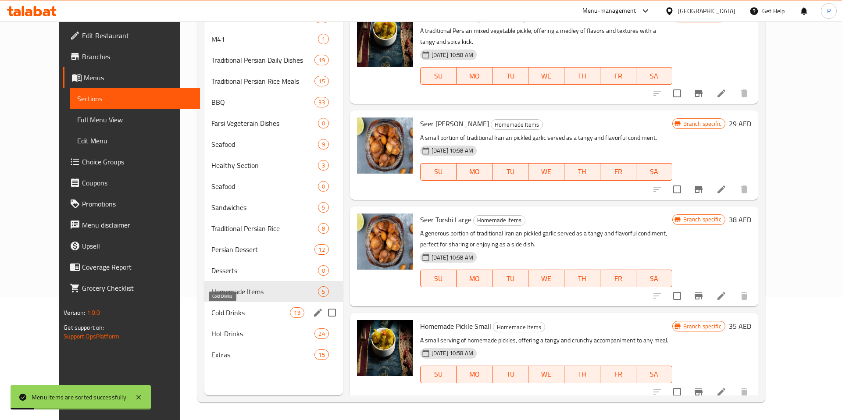
click at [225, 308] on span "Cold Drinks" at bounding box center [250, 312] width 79 height 11
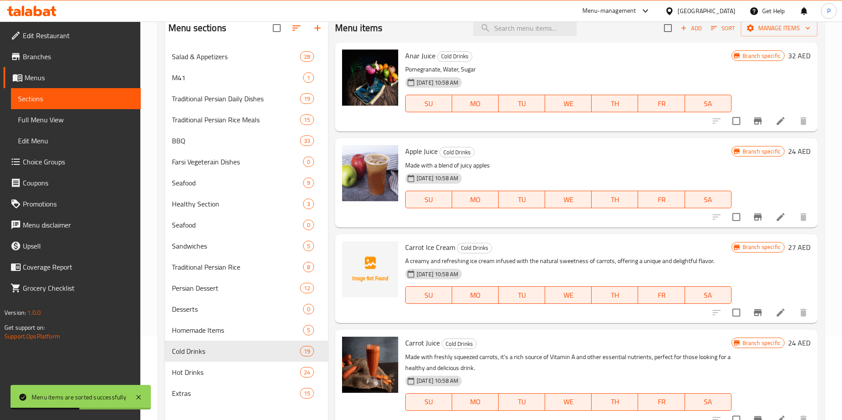
scroll to position [123, 0]
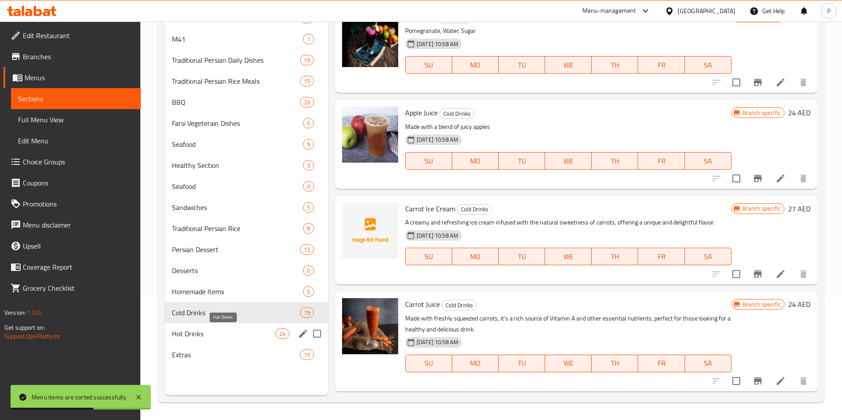
click at [229, 329] on span "Hot Drinks" at bounding box center [224, 334] width 104 height 11
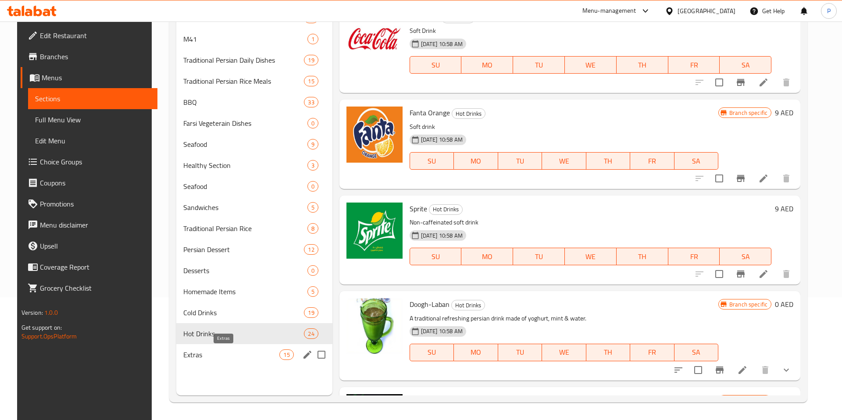
click at [235, 350] on span "Extras" at bounding box center [231, 355] width 96 height 11
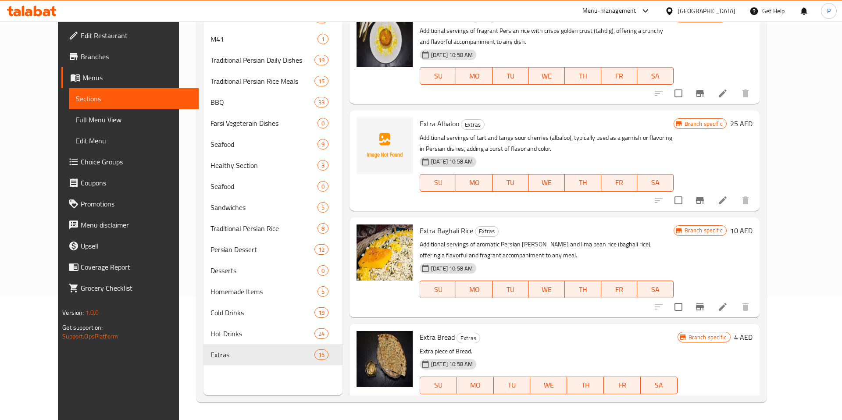
click at [81, 32] on span "Edit Restaurant" at bounding box center [136, 35] width 111 height 11
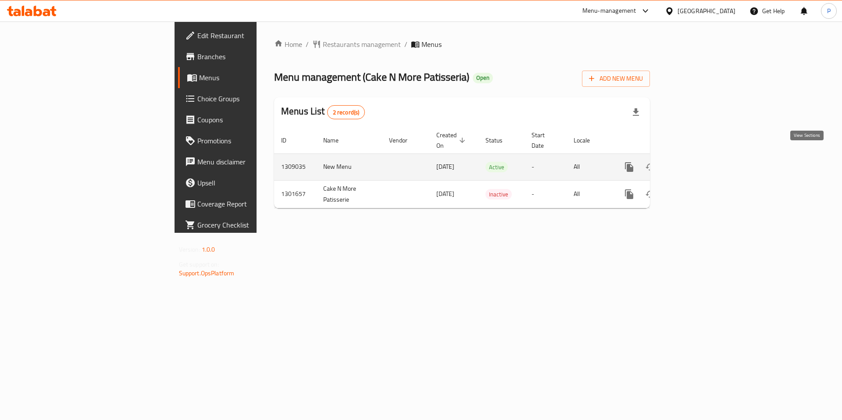
click at [696, 163] on icon "enhanced table" at bounding box center [693, 167] width 8 height 8
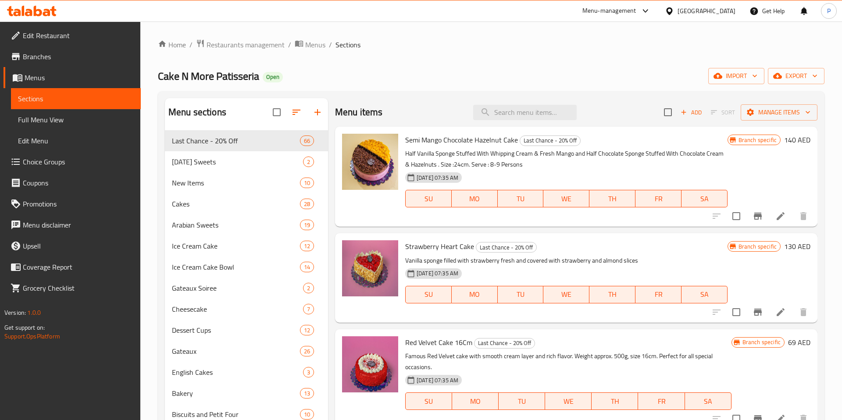
click at [45, 99] on span "Sections" at bounding box center [76, 98] width 116 height 11
click at [211, 49] on span "Restaurants management" at bounding box center [246, 44] width 78 height 11
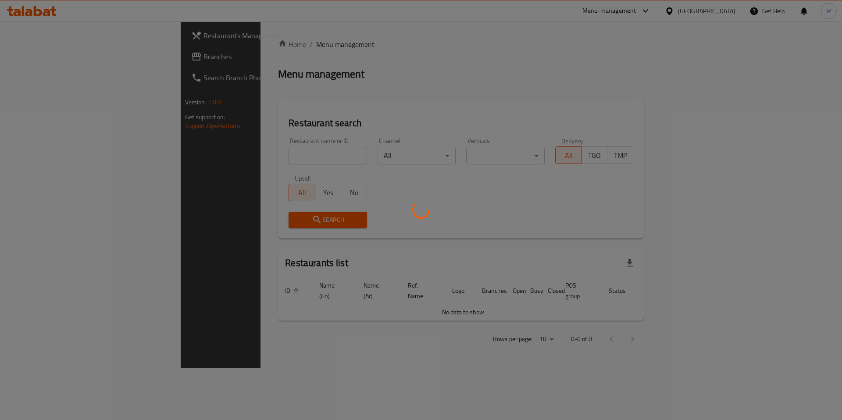
click at [253, 171] on div at bounding box center [421, 210] width 842 height 420
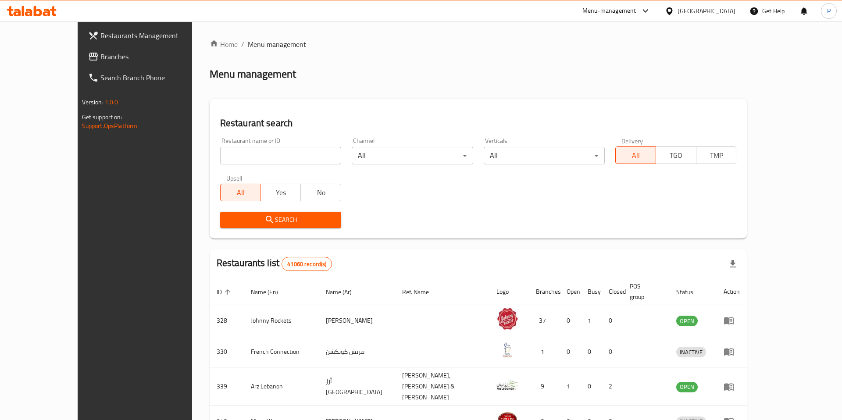
click at [265, 161] on input "search" at bounding box center [280, 156] width 121 height 18
type input "kesariya"
click at [268, 221] on span "Search" at bounding box center [280, 219] width 107 height 11
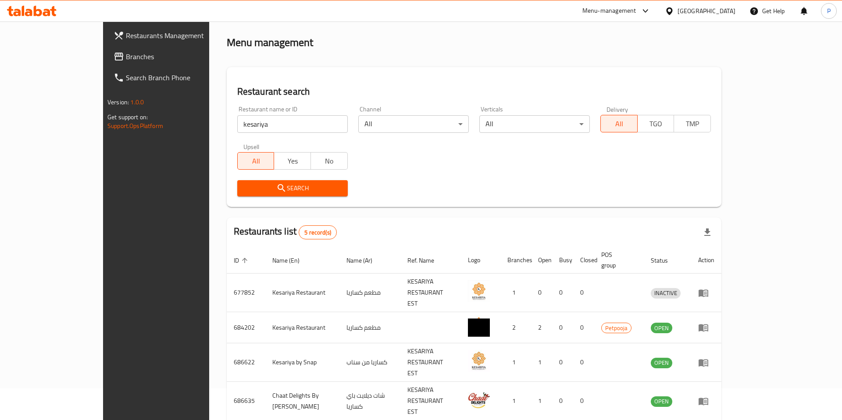
scroll to position [79, 0]
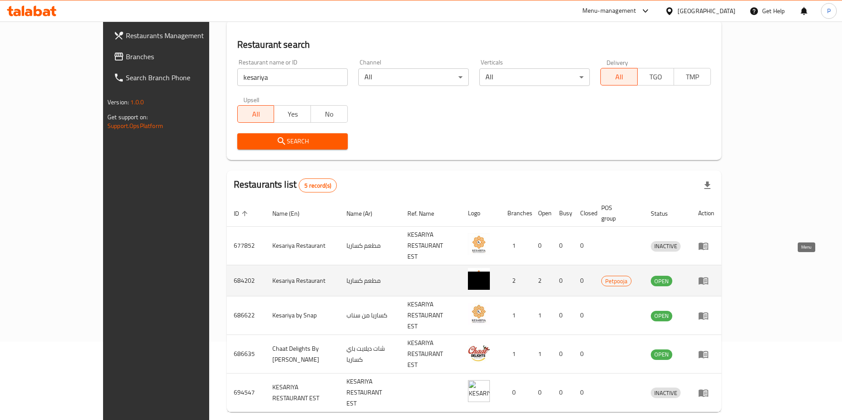
click at [709, 275] on icon "enhanced table" at bounding box center [703, 280] width 11 height 11
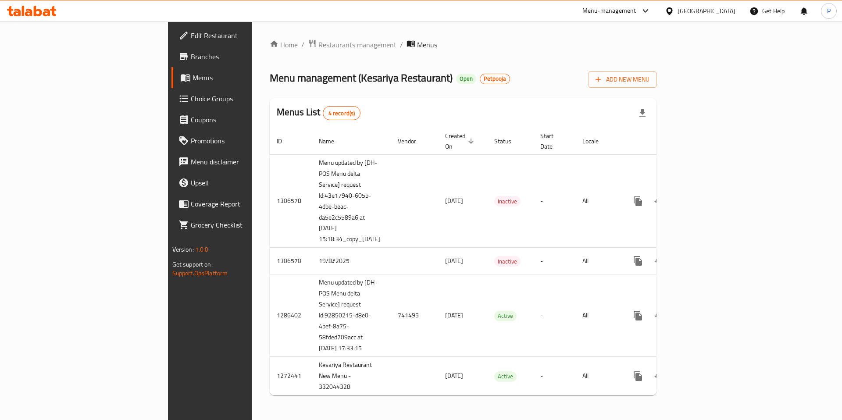
click at [191, 54] on span "Branches" at bounding box center [246, 56] width 111 height 11
